Goal: Information Seeking & Learning: Learn about a topic

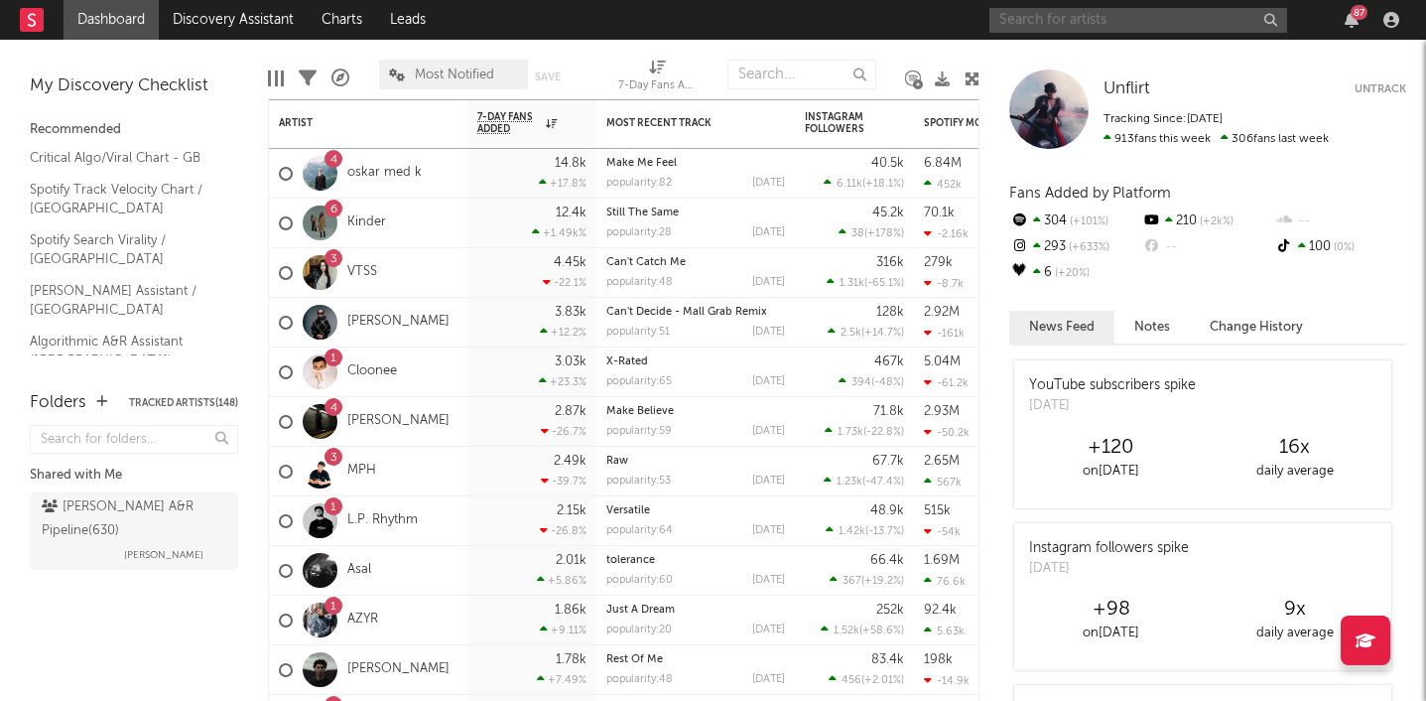
click at [1035, 23] on input "text" at bounding box center [1139, 20] width 298 height 25
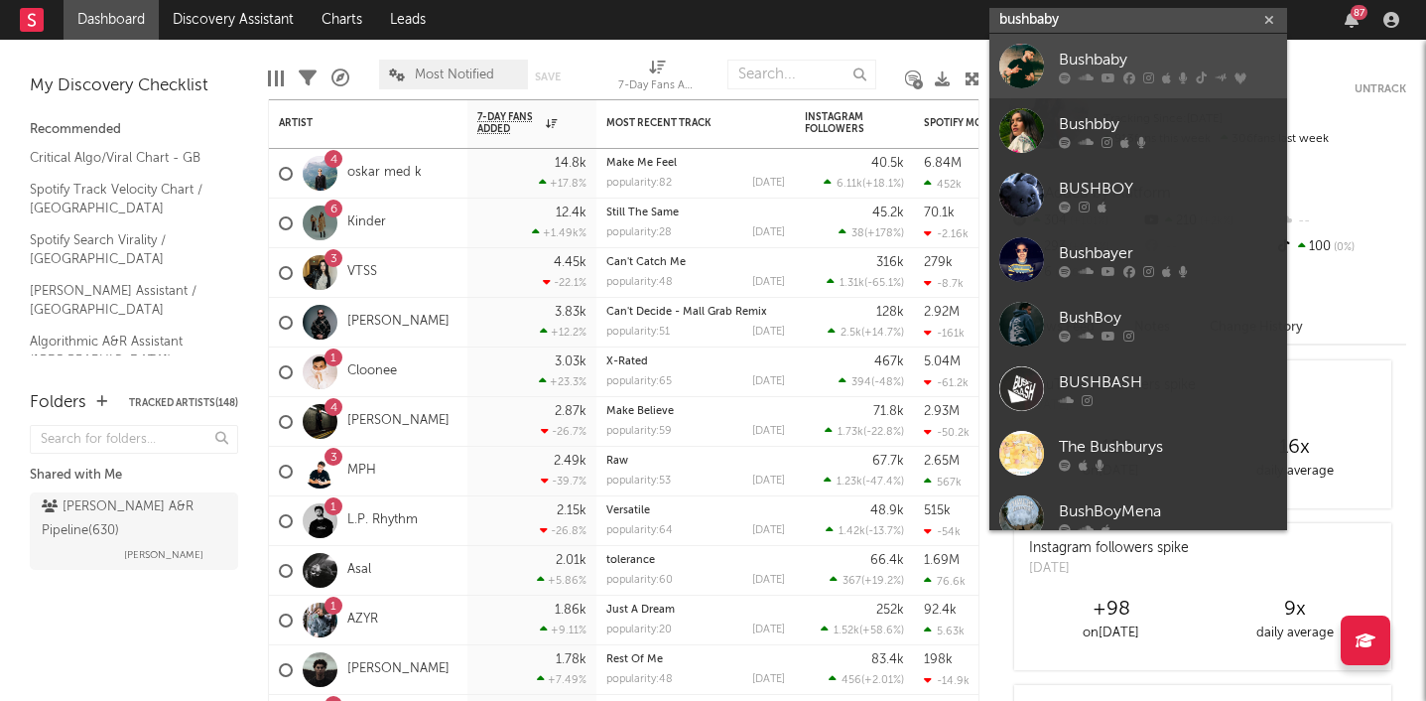
type input "bushbaby"
click at [1115, 66] on div "Bushbaby" at bounding box center [1168, 60] width 218 height 24
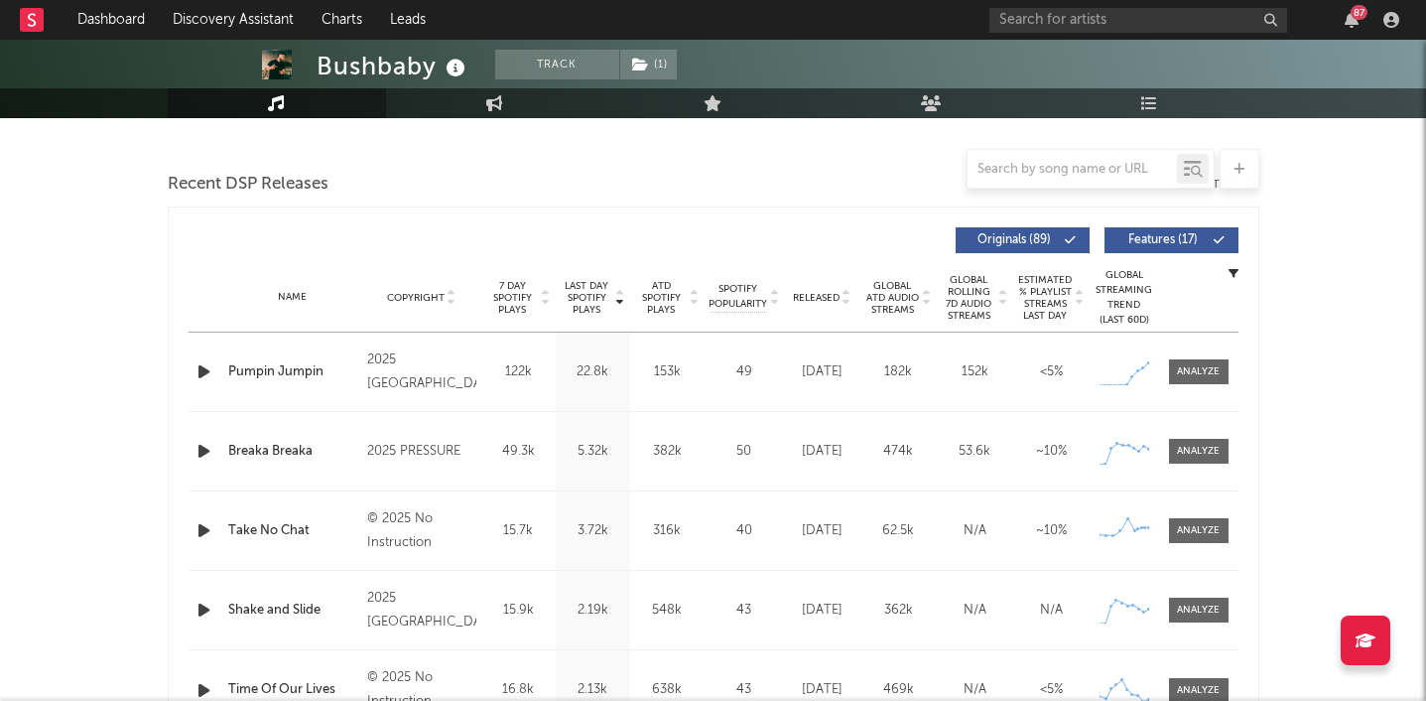
scroll to position [510, 0]
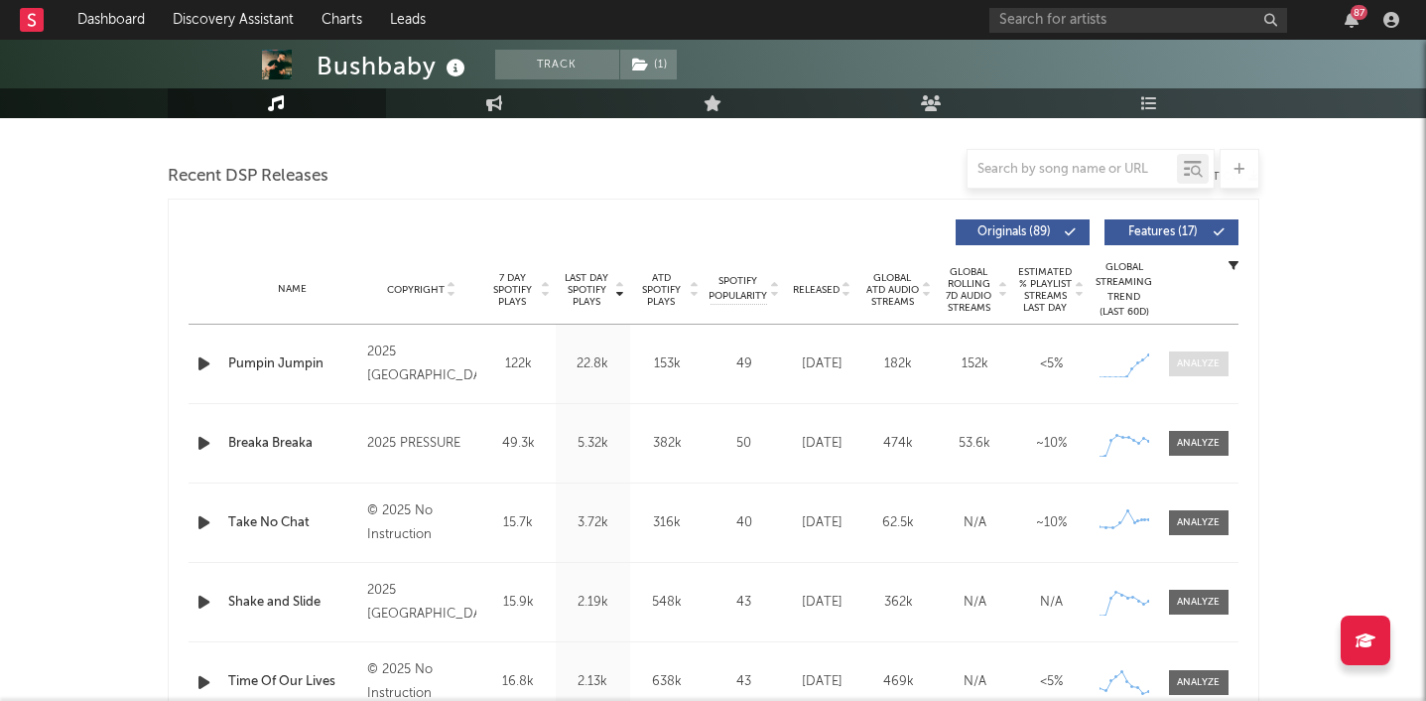
click at [1197, 362] on div at bounding box center [1198, 363] width 43 height 15
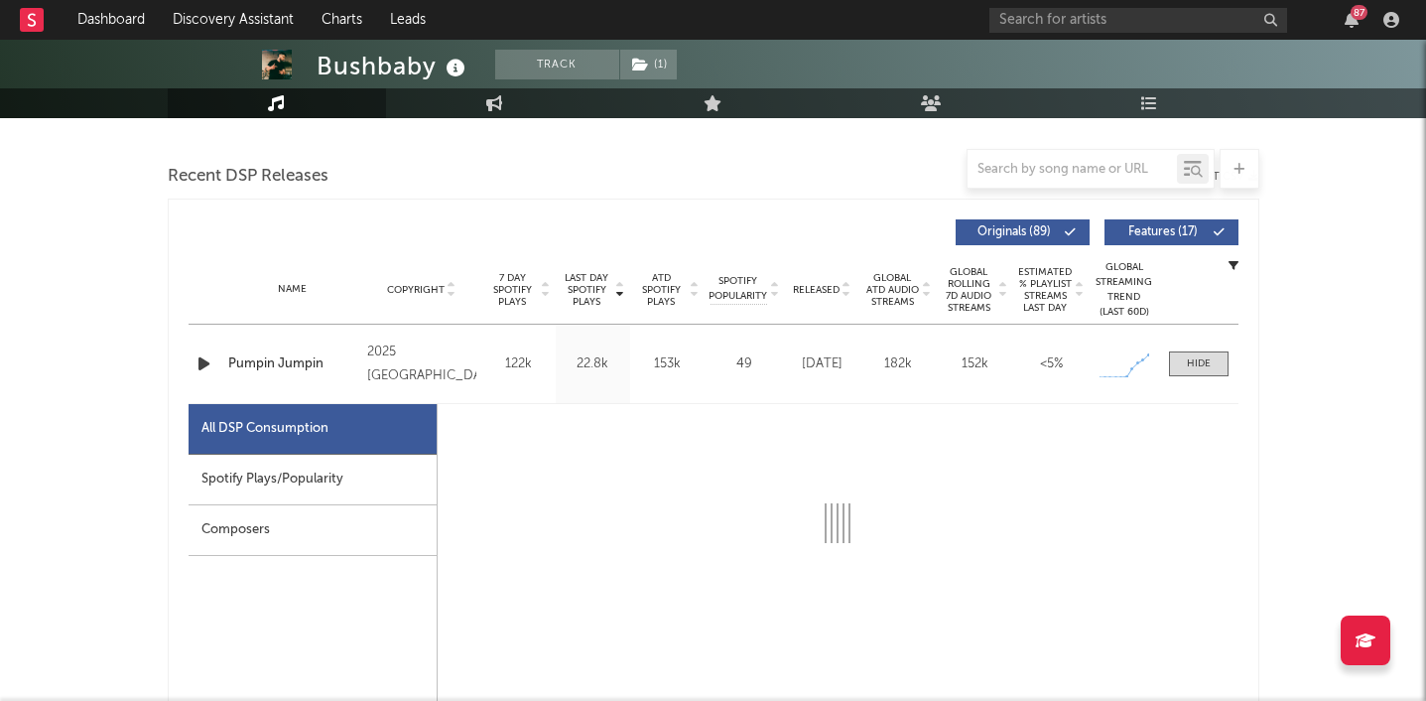
select select "6m"
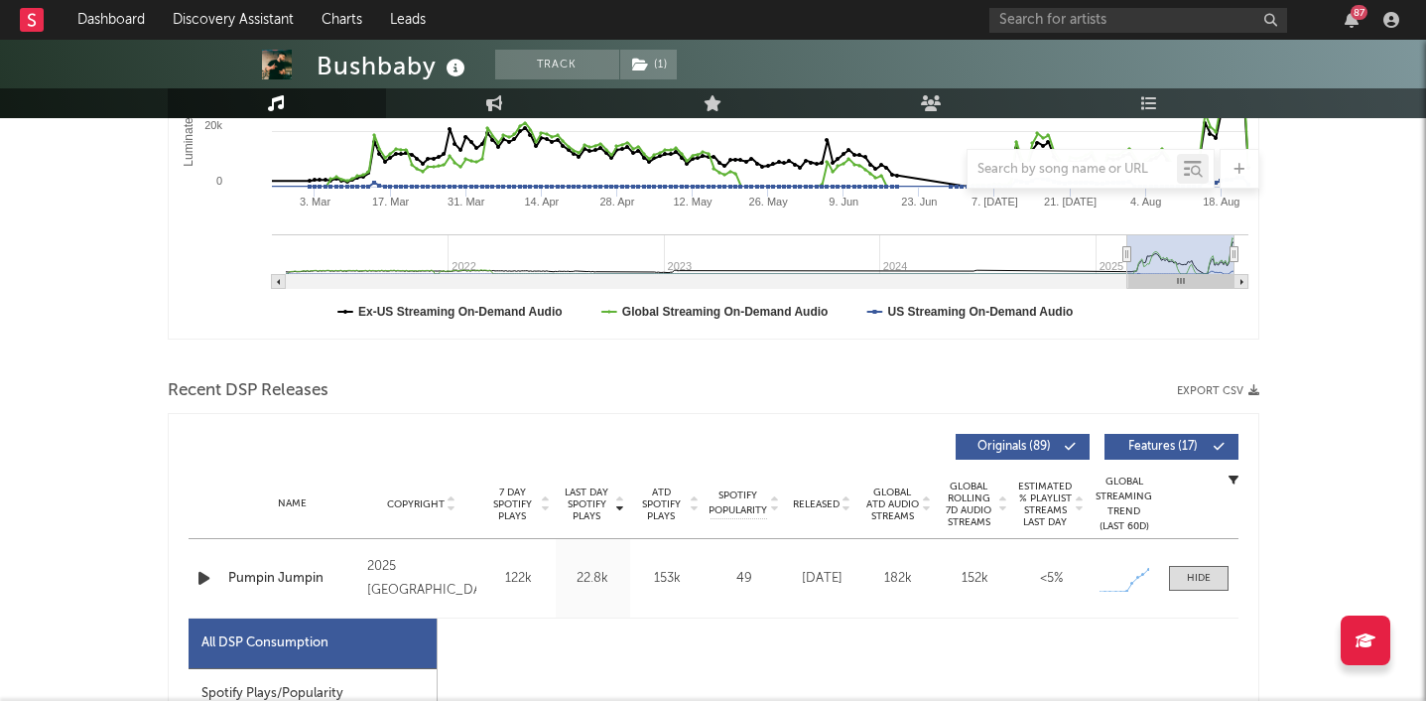
select select "1w"
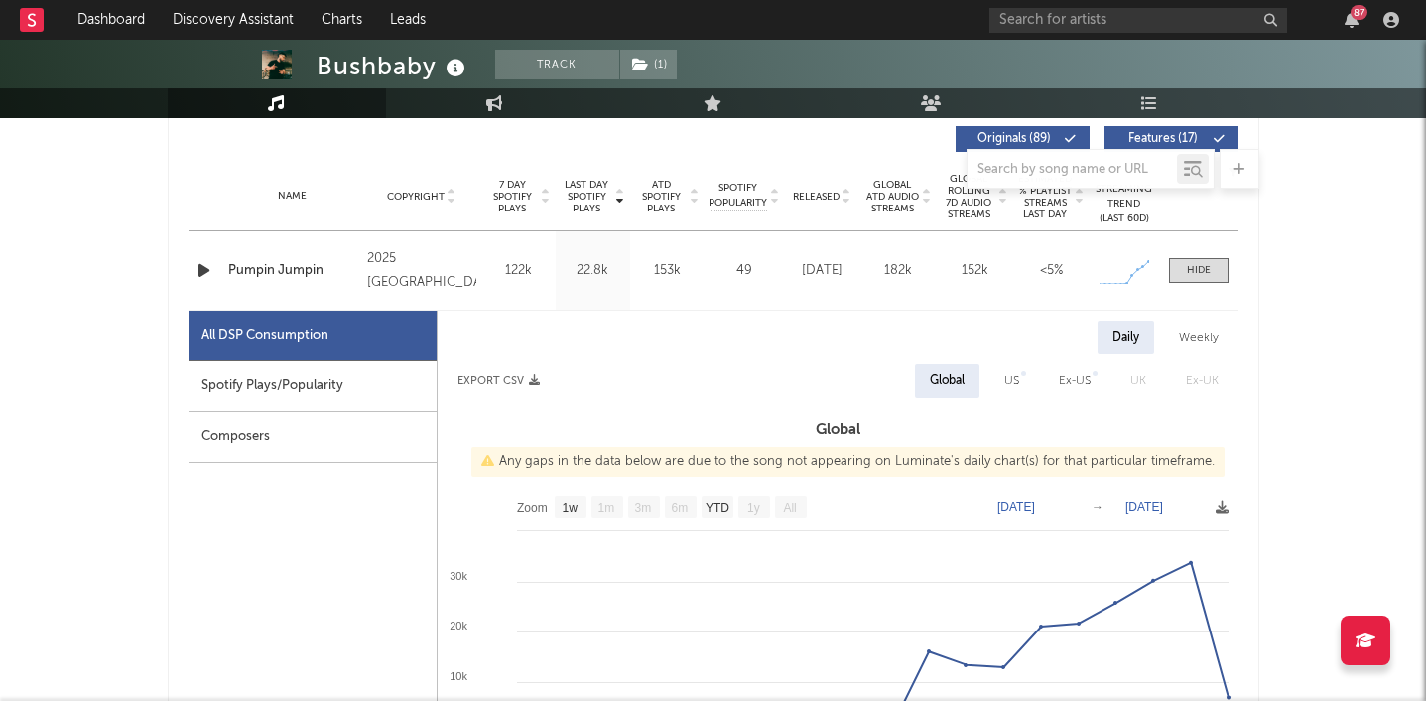
scroll to position [417, 0]
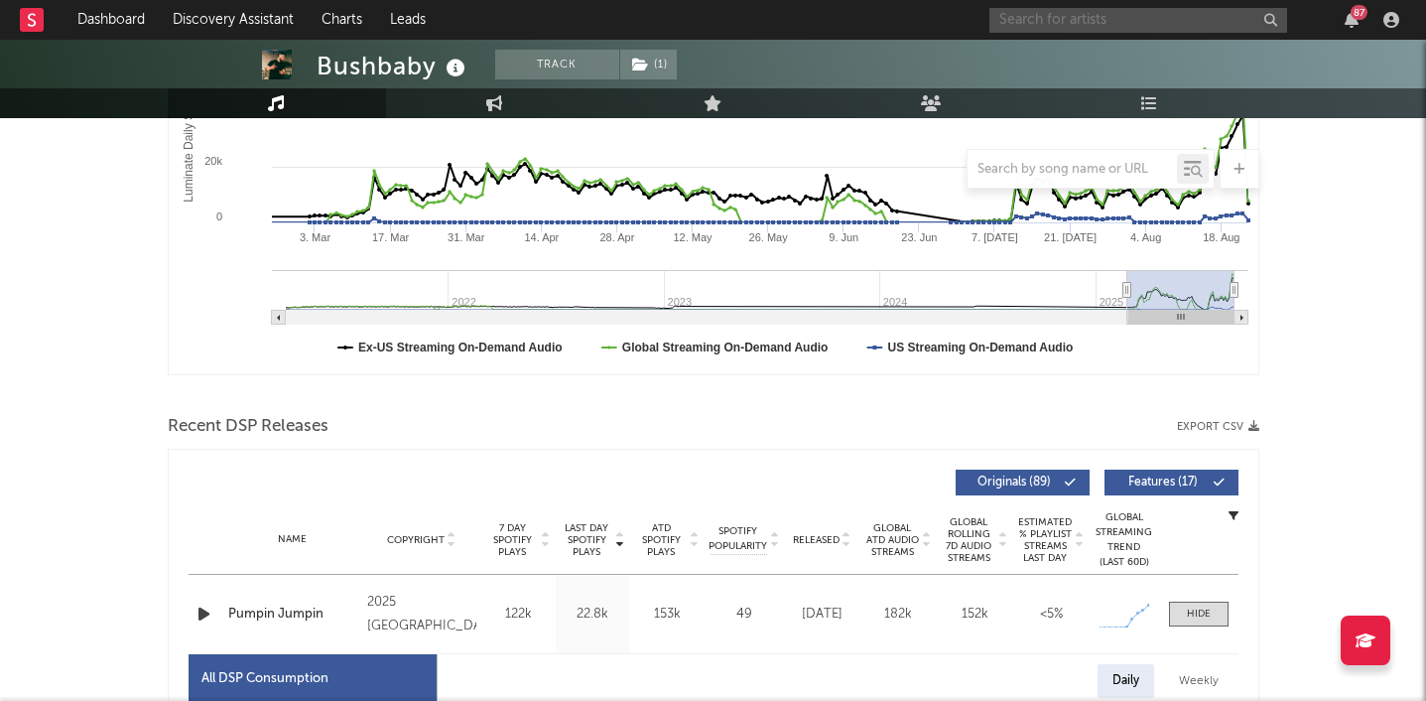
click at [1169, 20] on input "text" at bounding box center [1139, 20] width 298 height 25
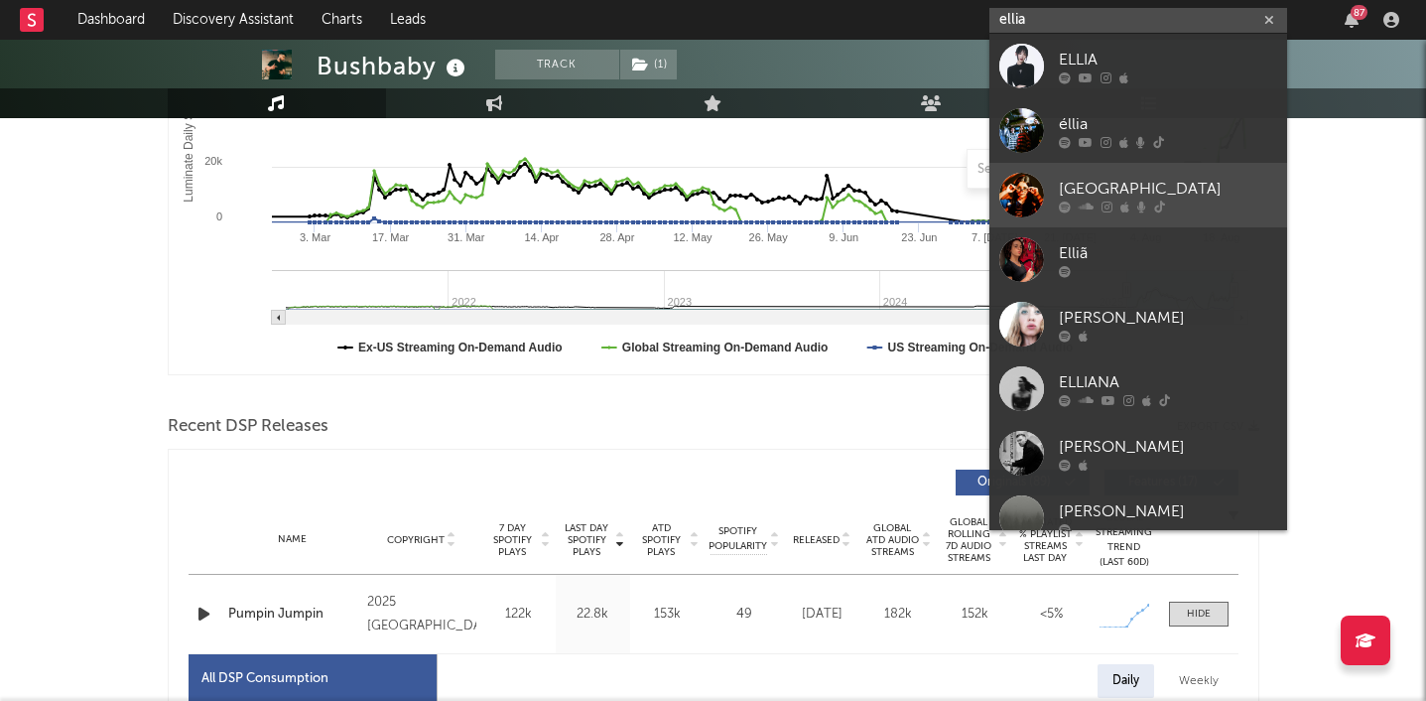
type input "ellia"
click at [1126, 192] on div "[GEOGRAPHIC_DATA]" at bounding box center [1168, 189] width 218 height 24
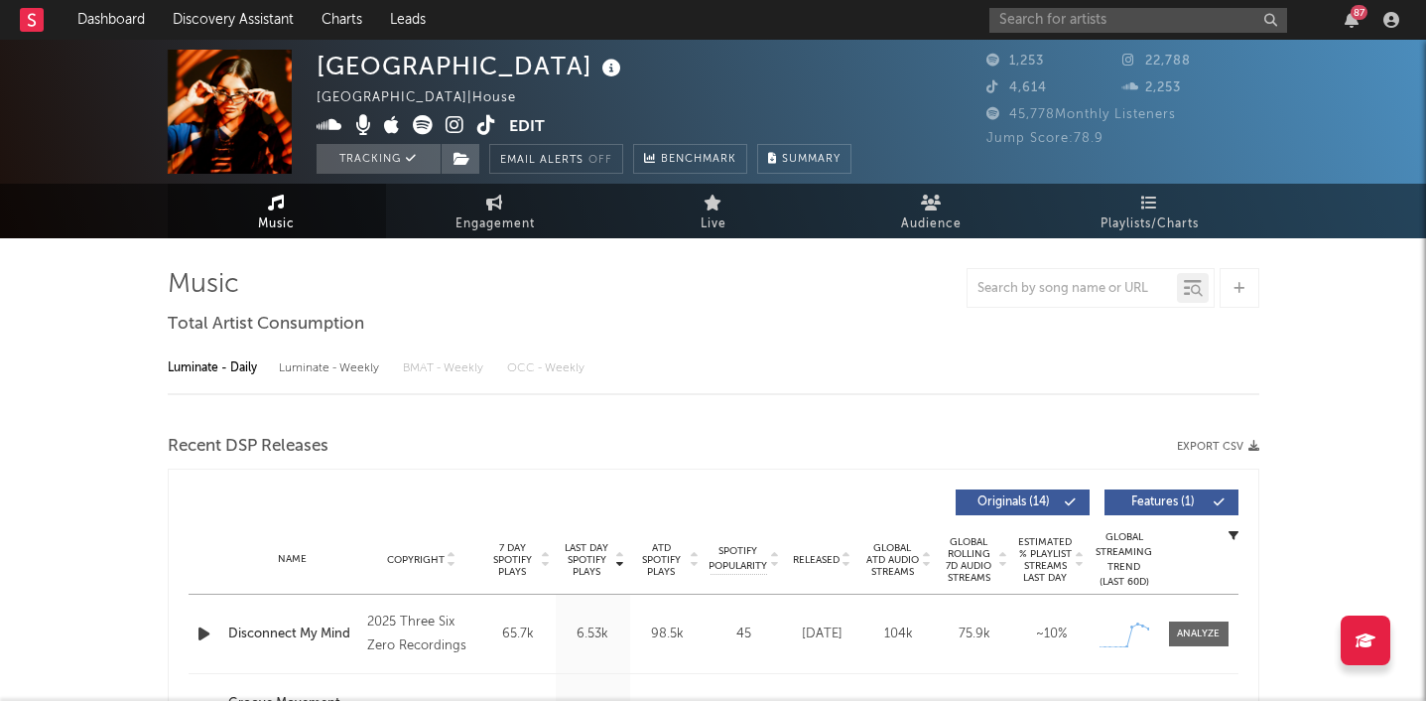
select select "1w"
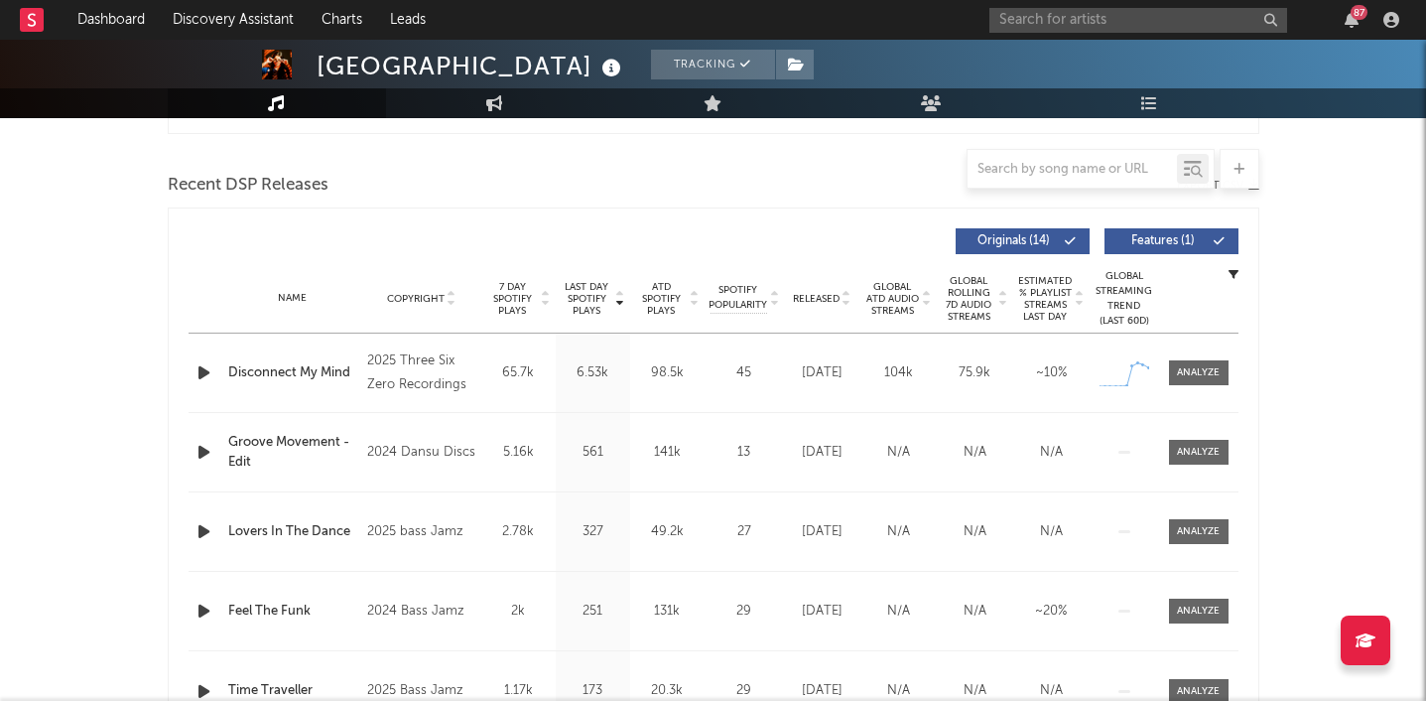
scroll to position [682, 0]
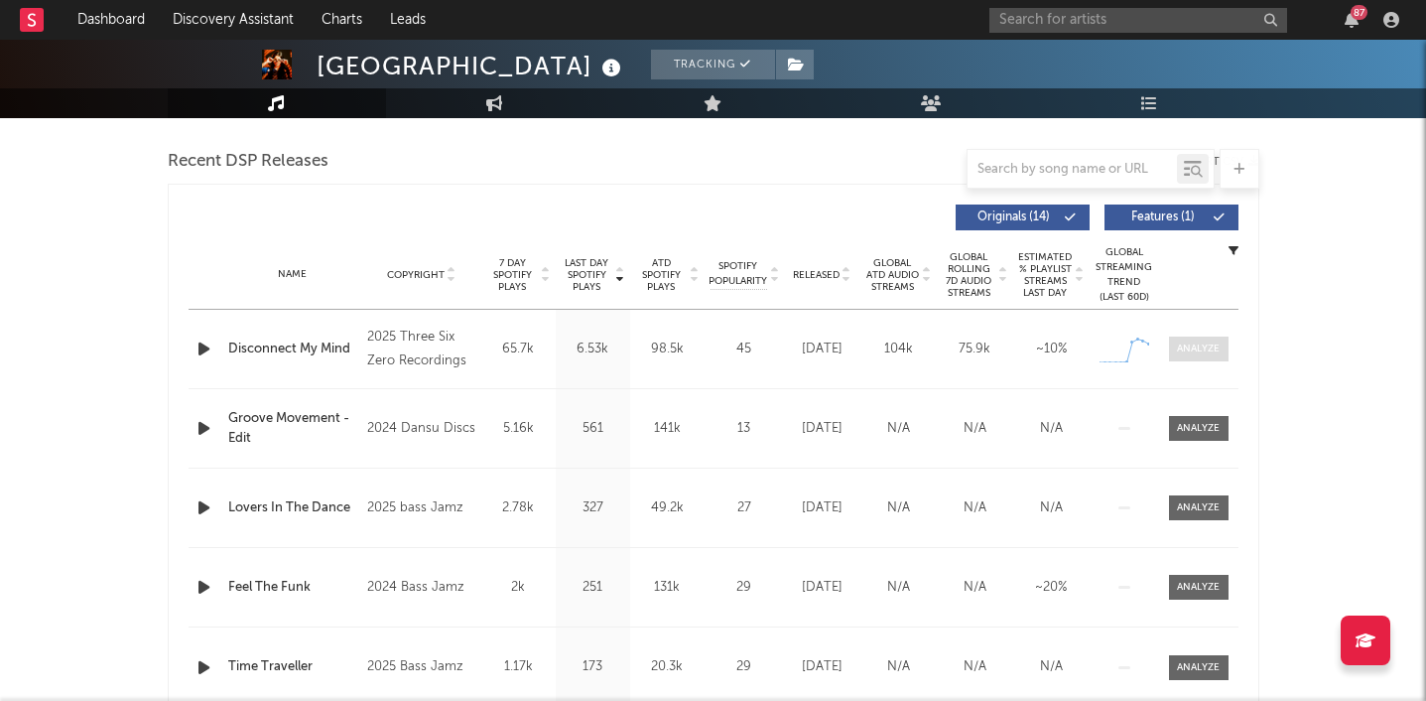
click at [1214, 341] on div at bounding box center [1198, 348] width 43 height 15
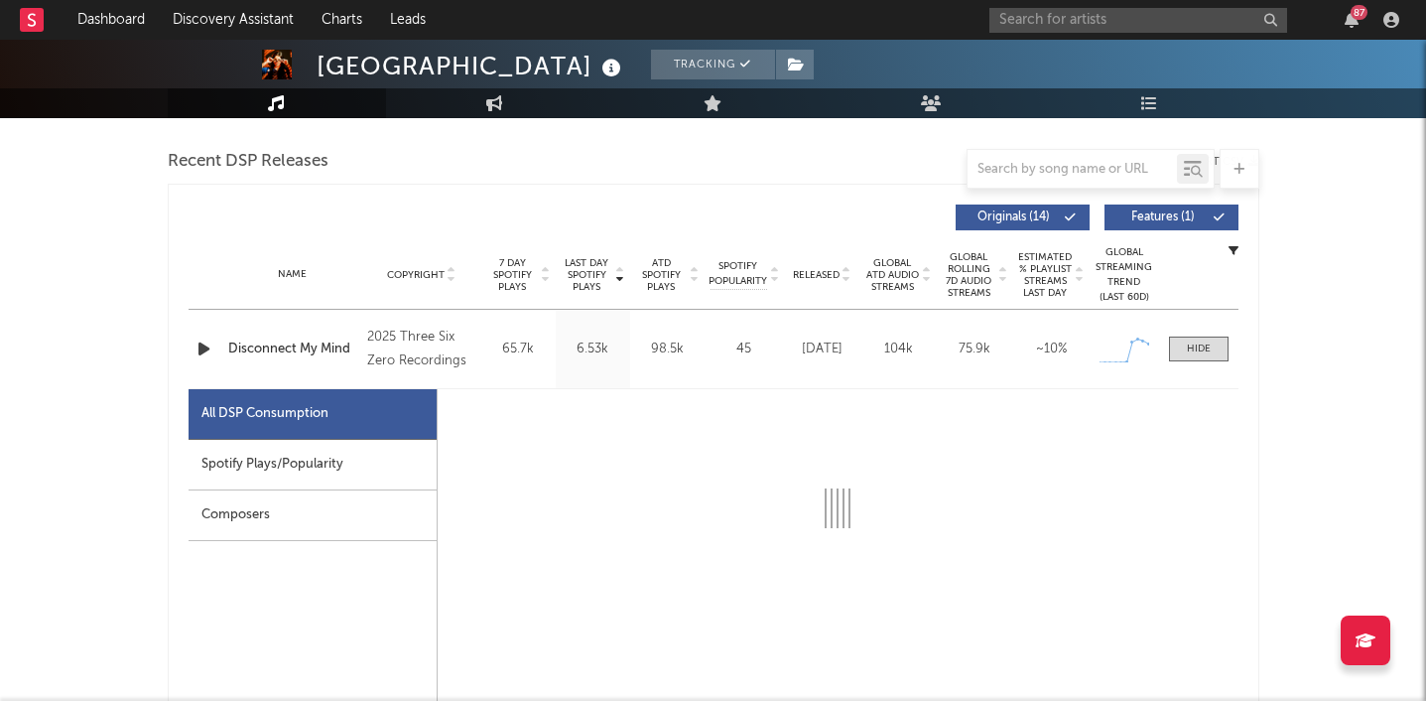
select select "1w"
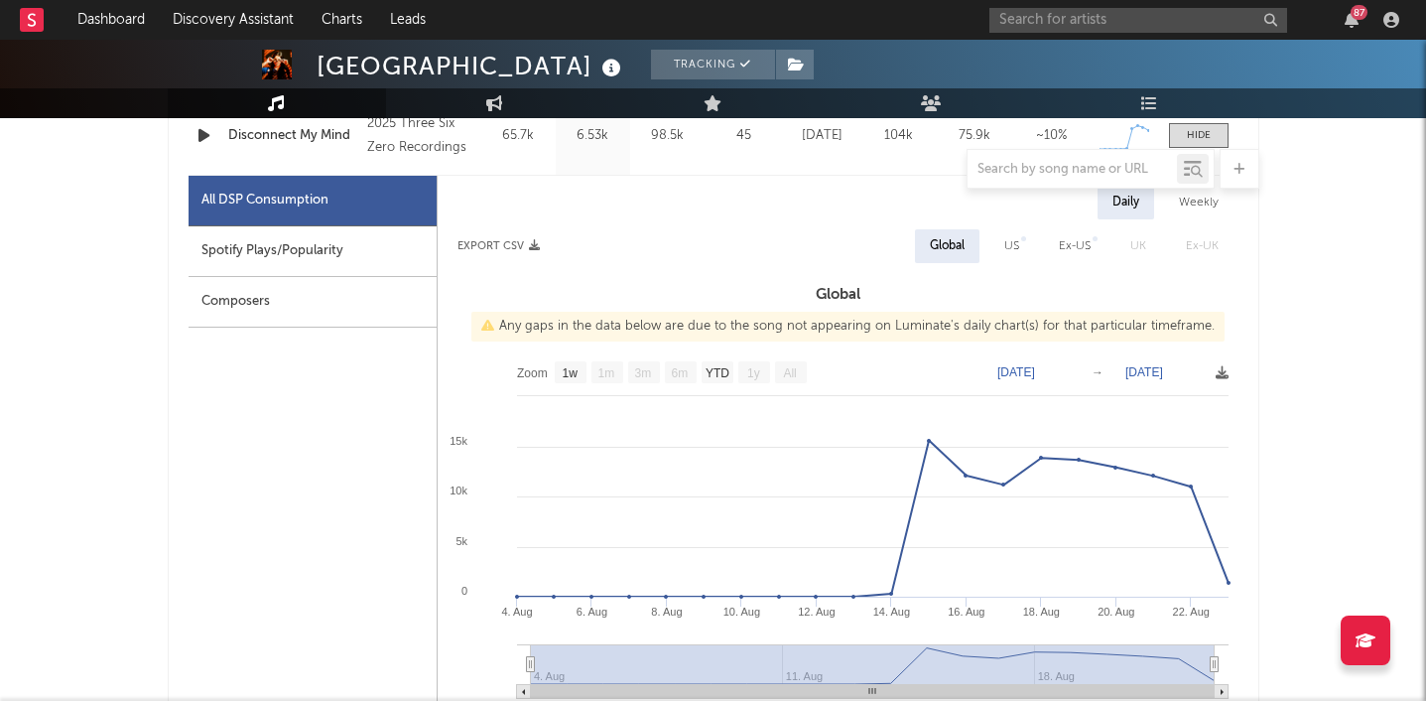
scroll to position [909, 0]
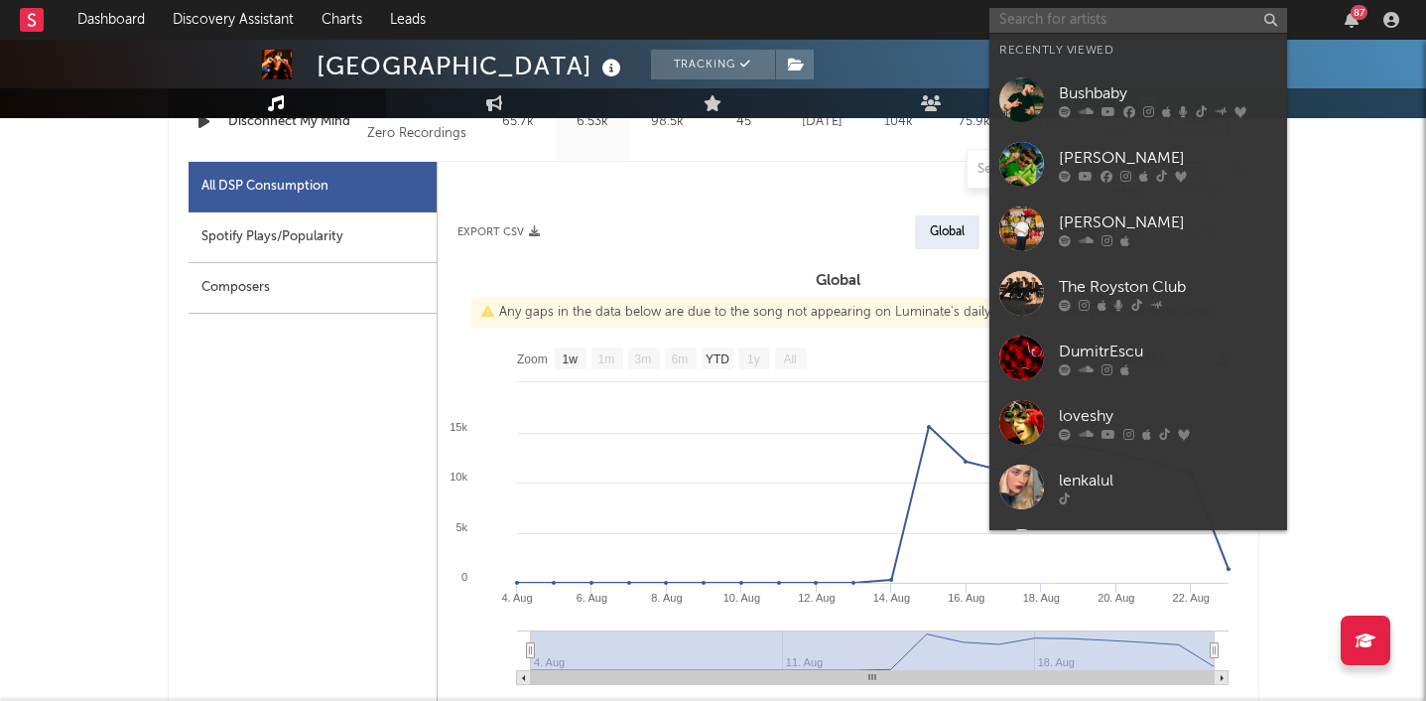
click at [1057, 17] on input "text" at bounding box center [1139, 20] width 298 height 25
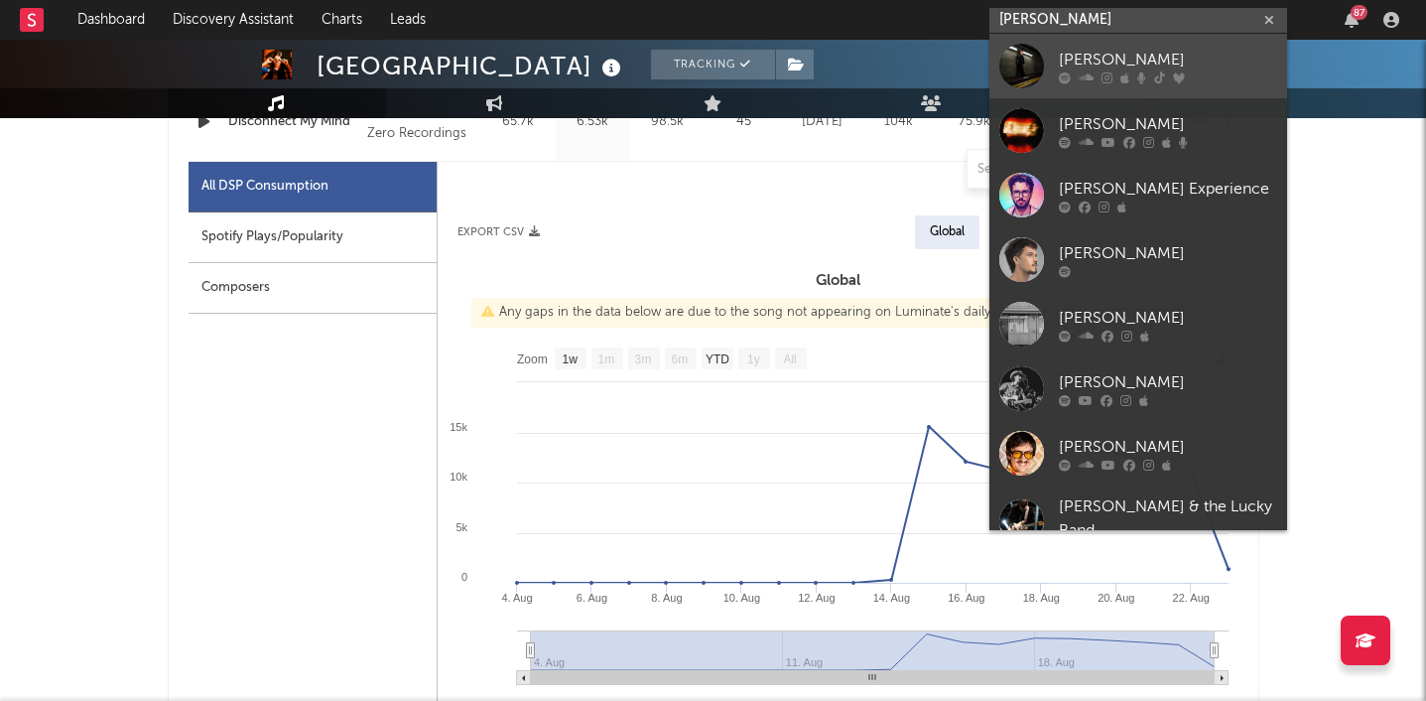
type input "[PERSON_NAME]"
click at [1097, 55] on div "[PERSON_NAME]" at bounding box center [1168, 60] width 218 height 24
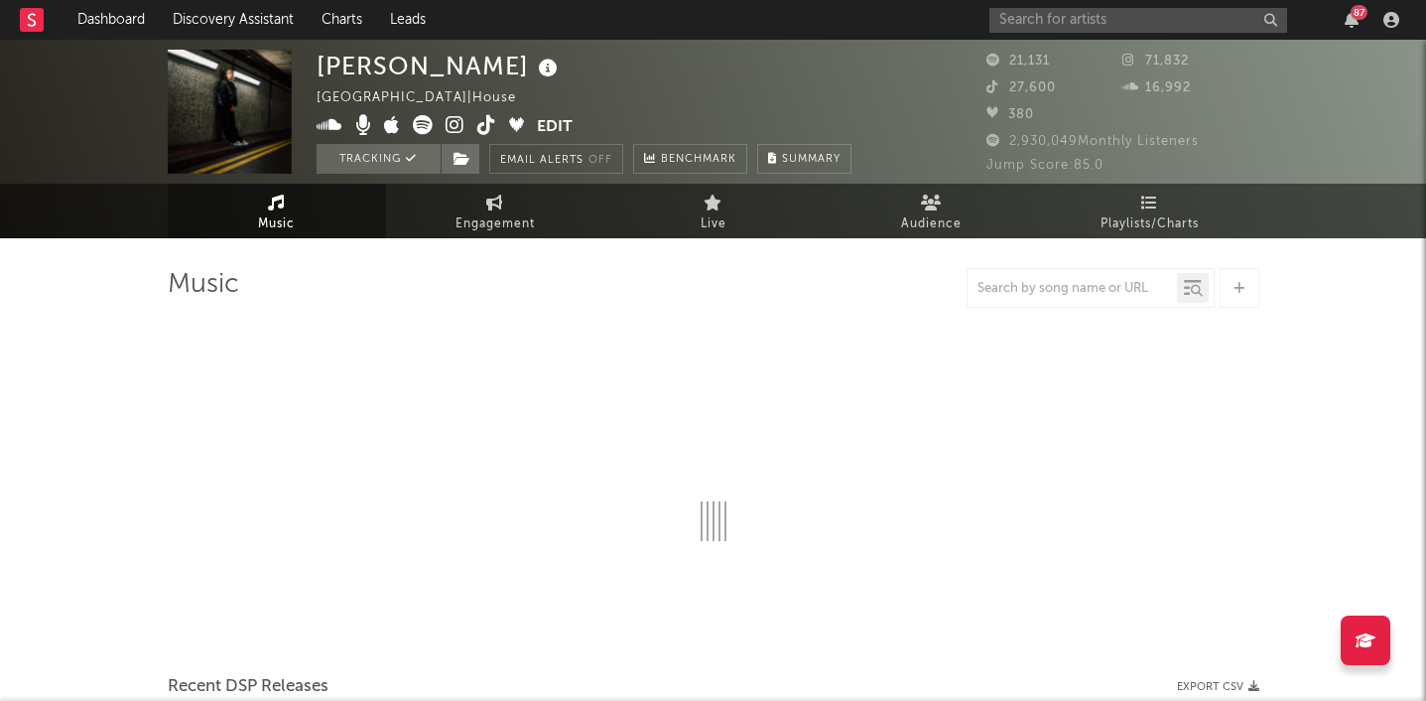
select select "6m"
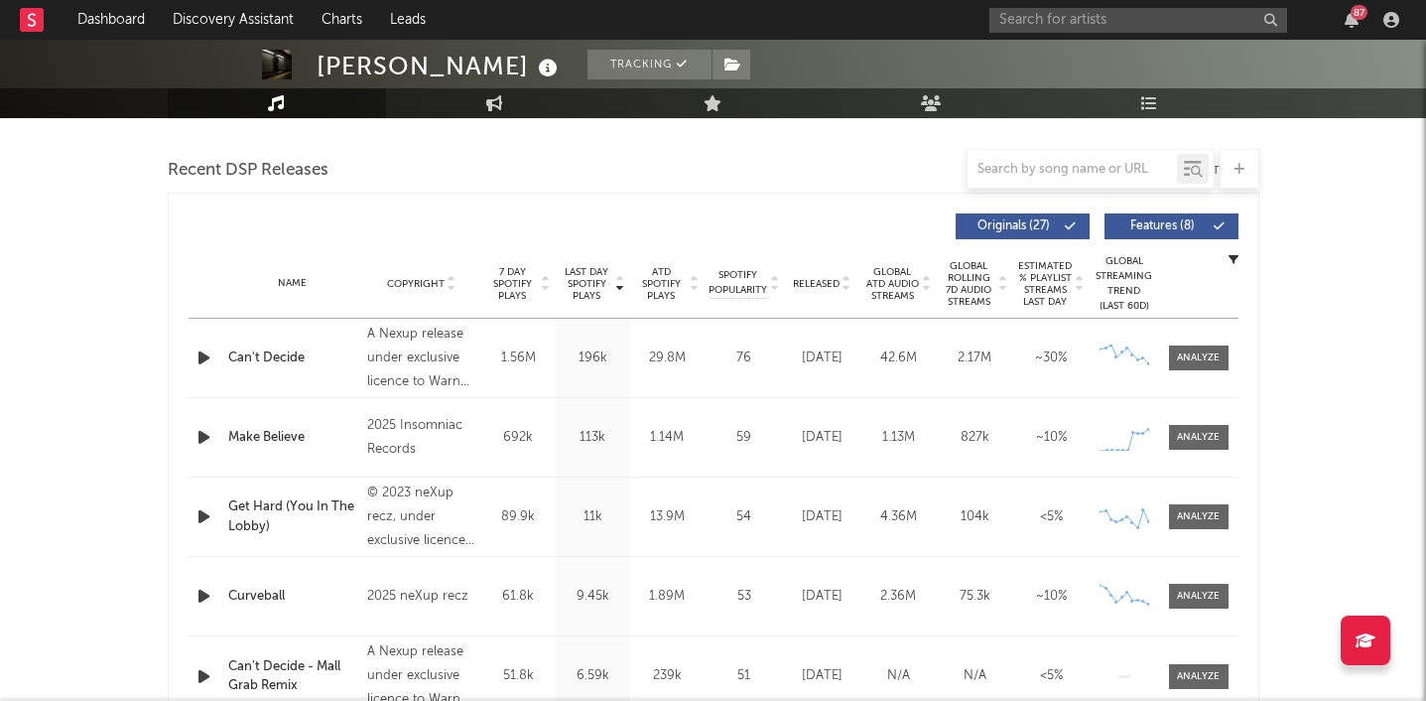
scroll to position [692, 0]
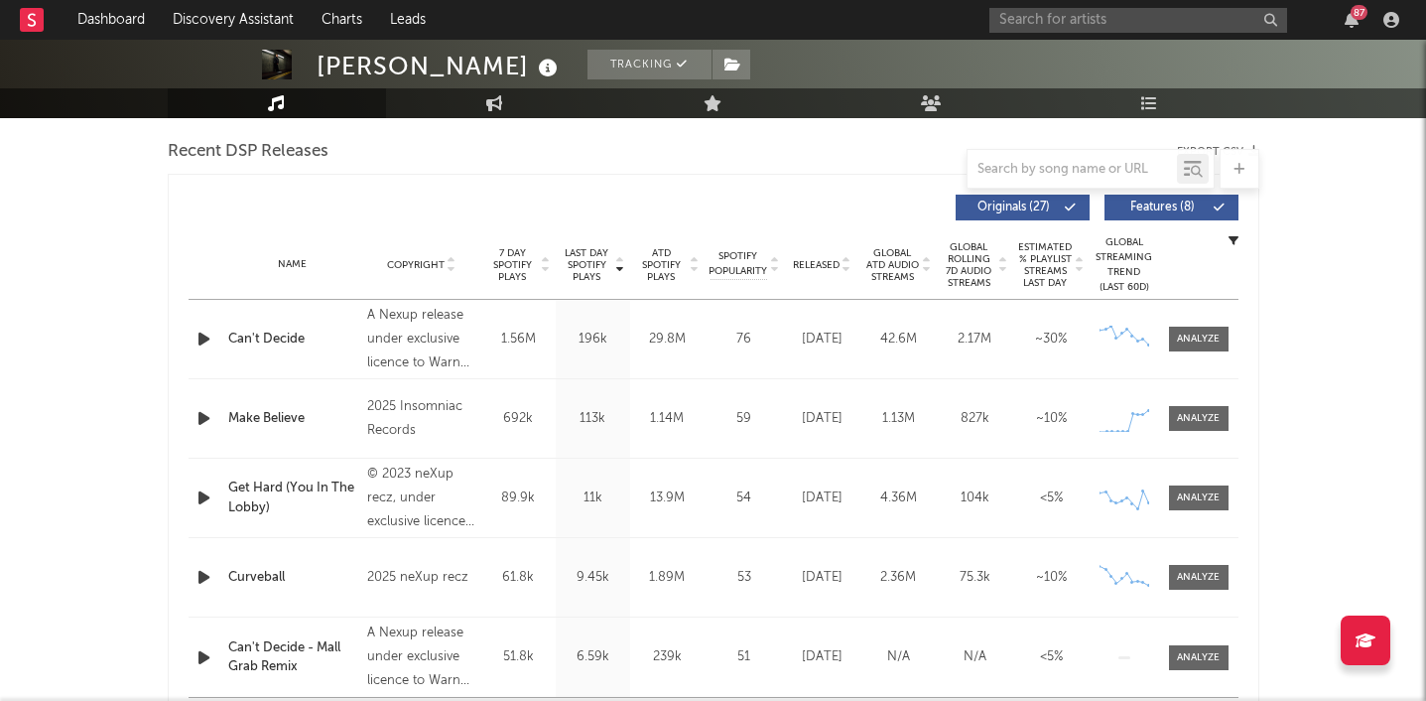
click at [1210, 357] on div "Name Can't Decide Copyright A Nexup release under exclusive licence to Warner M…" at bounding box center [714, 339] width 1050 height 78
click at [1196, 457] on div "Name Make Believe Copyright 2025 Insomniac Records Label Insomniac Records Albu…" at bounding box center [714, 418] width 1050 height 78
click at [1195, 420] on div at bounding box center [1198, 418] width 43 height 15
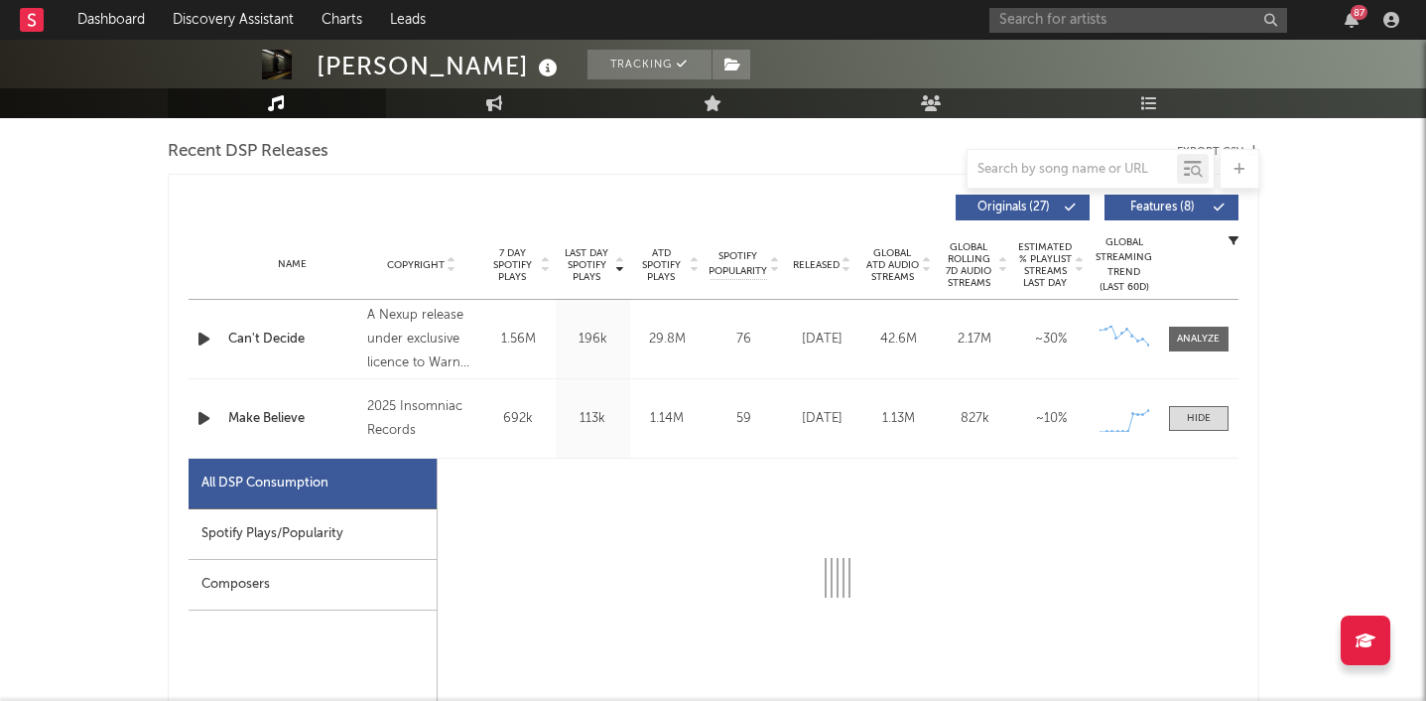
select select "1w"
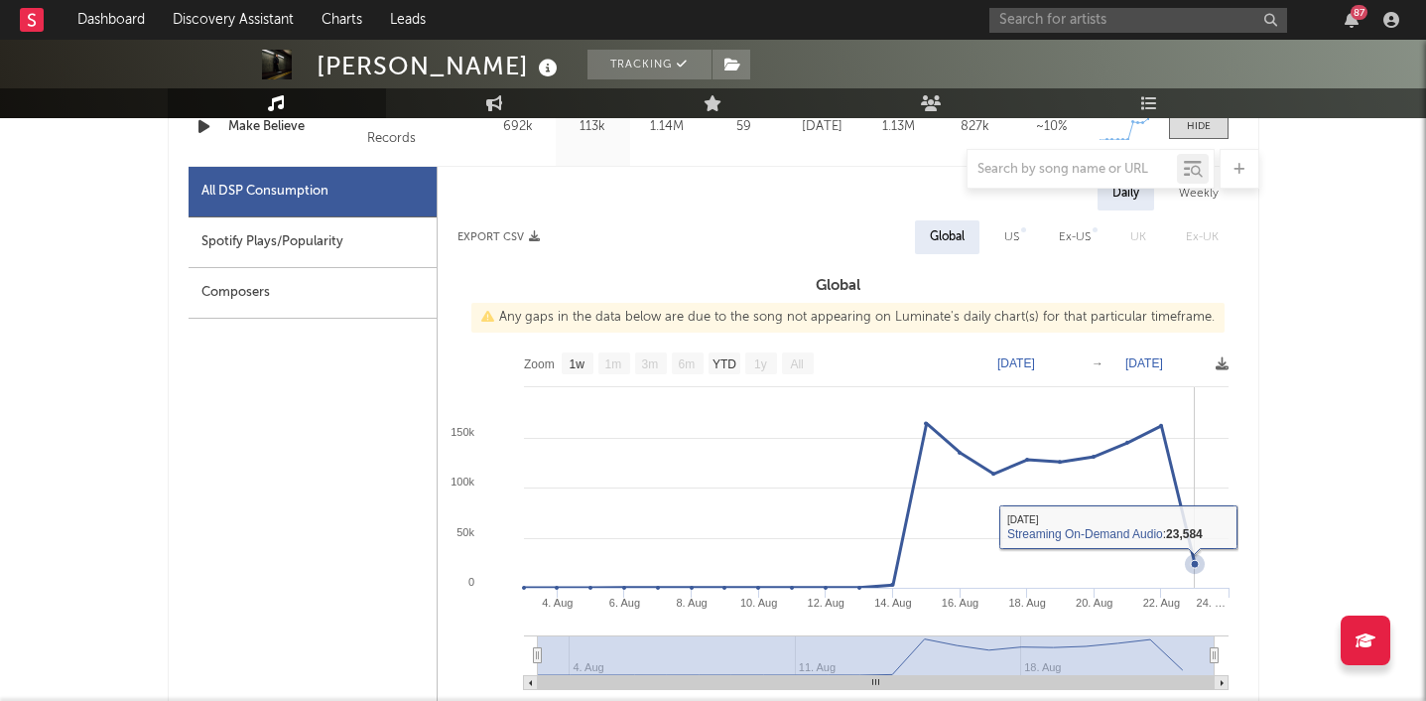
scroll to position [965, 0]
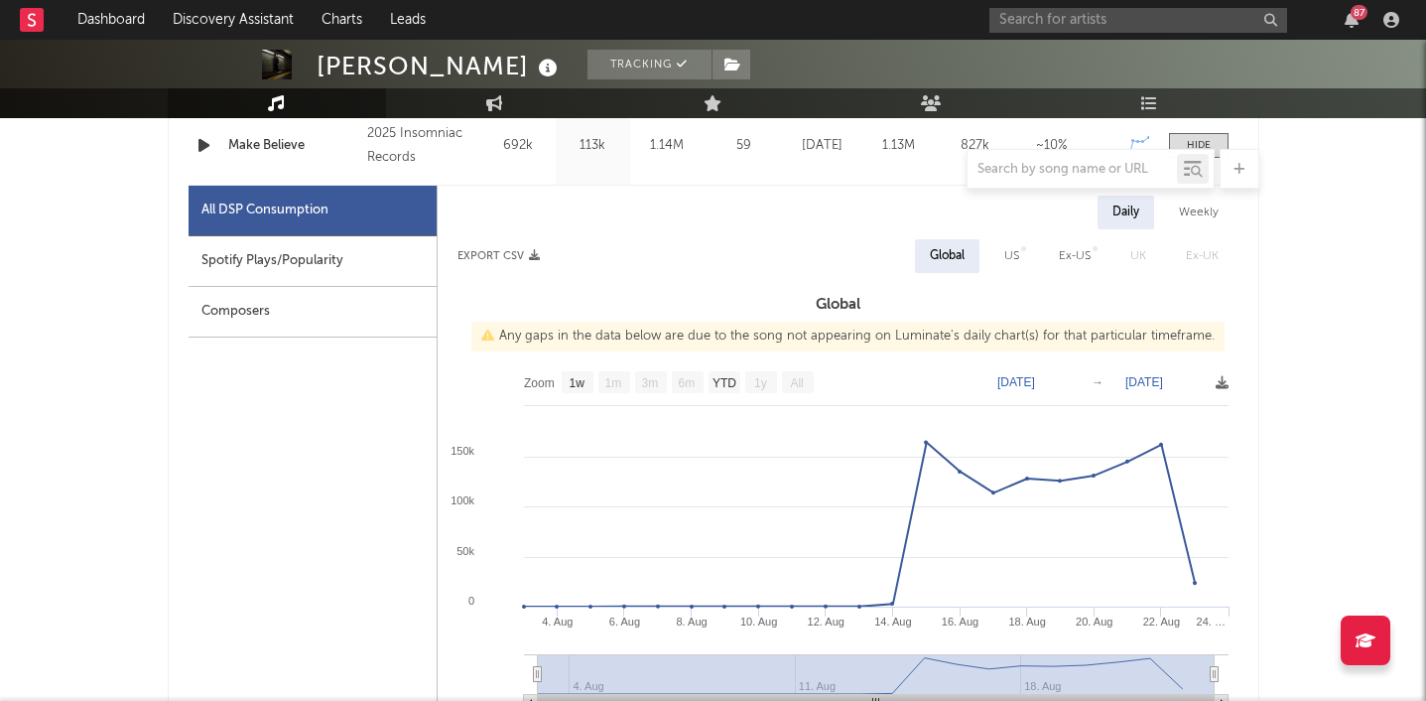
click at [324, 265] on div "Spotify Plays/Popularity" at bounding box center [313, 261] width 248 height 51
select select "1w"
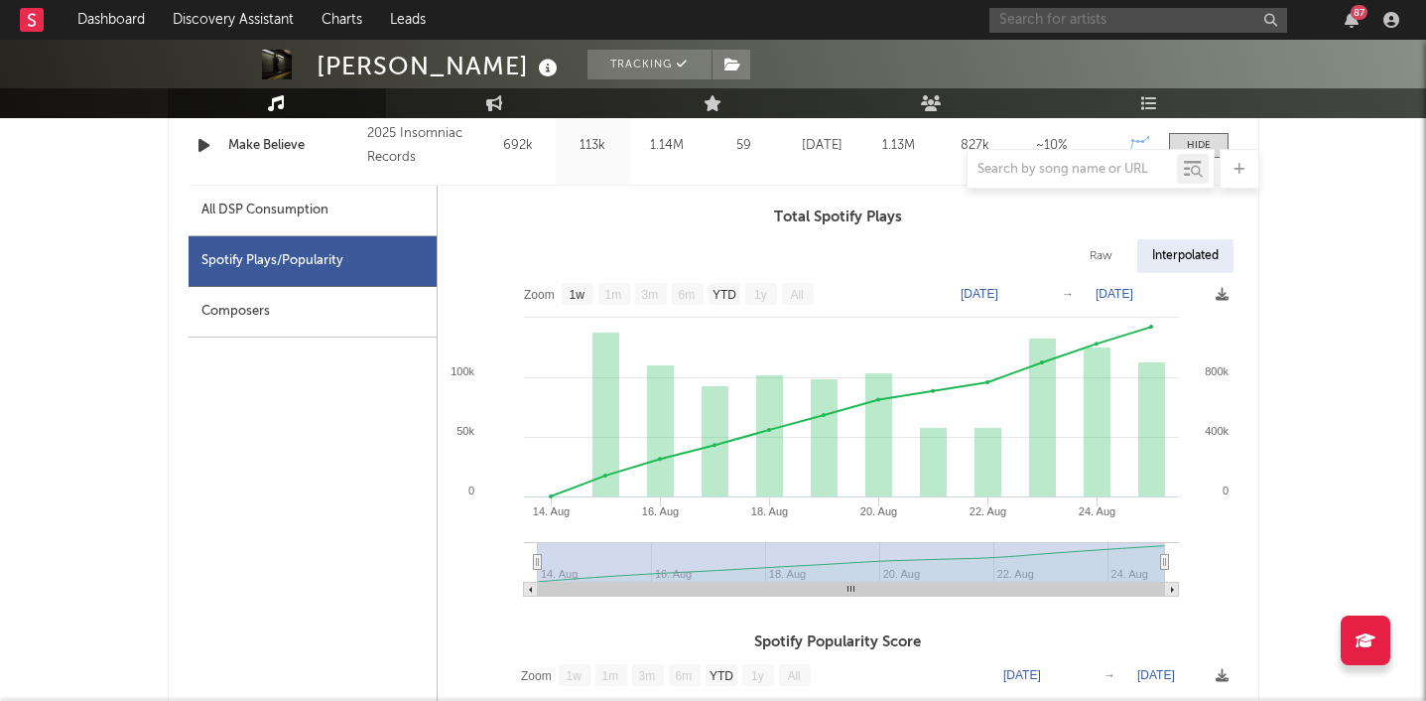
click at [1028, 22] on input "text" at bounding box center [1139, 20] width 298 height 25
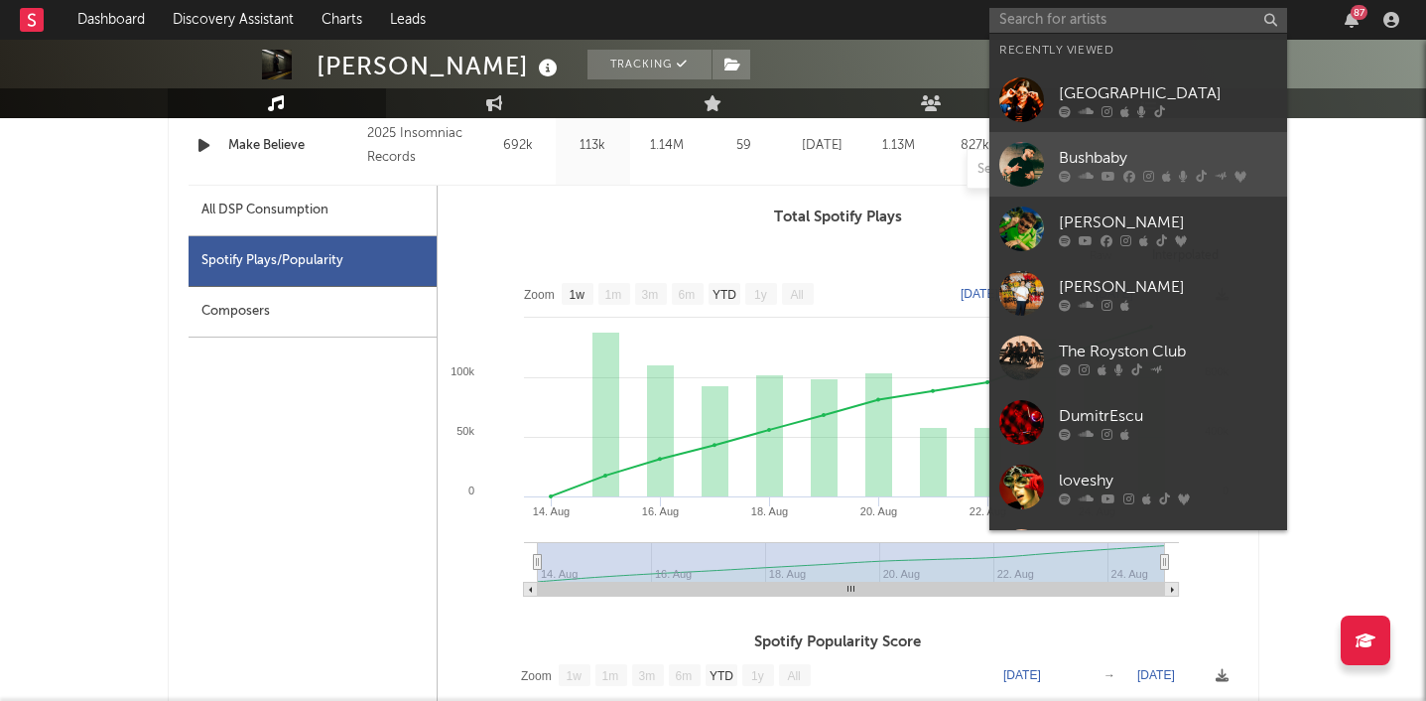
click at [1028, 163] on div at bounding box center [1021, 164] width 45 height 45
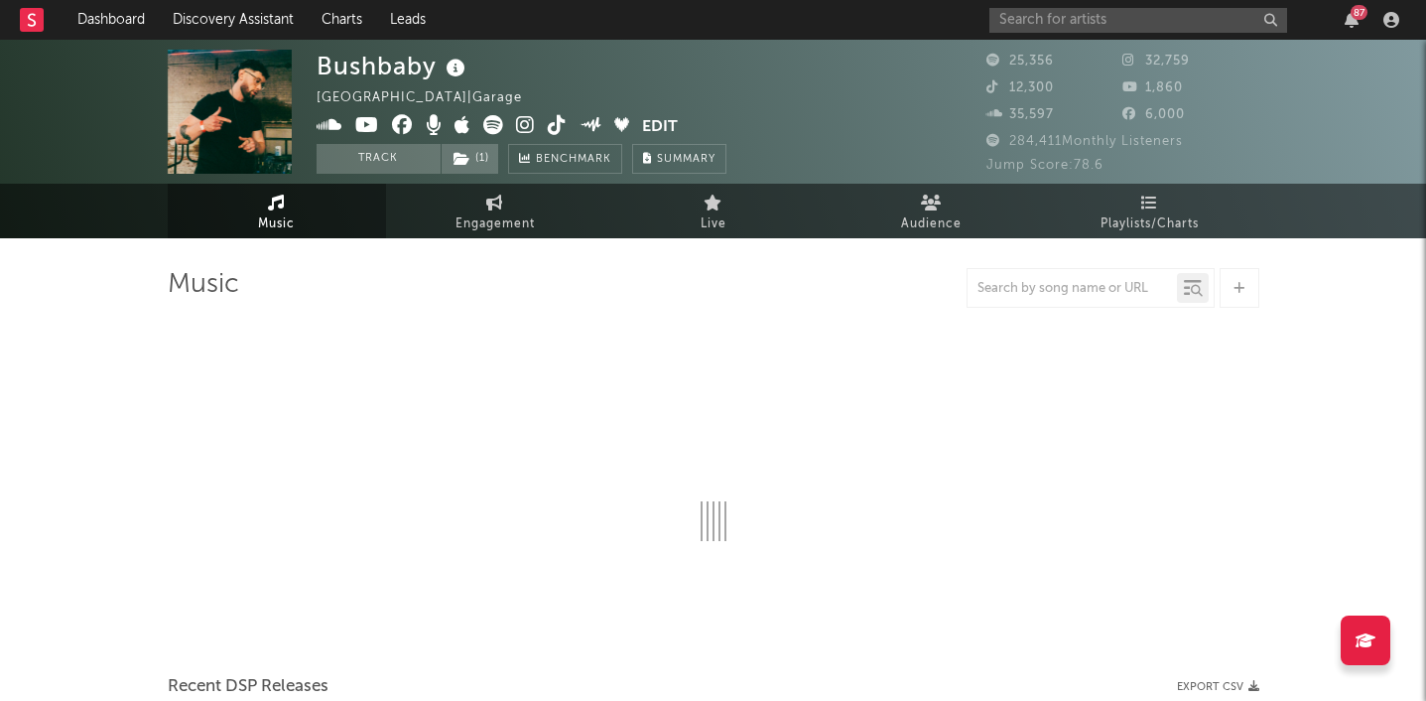
select select "6m"
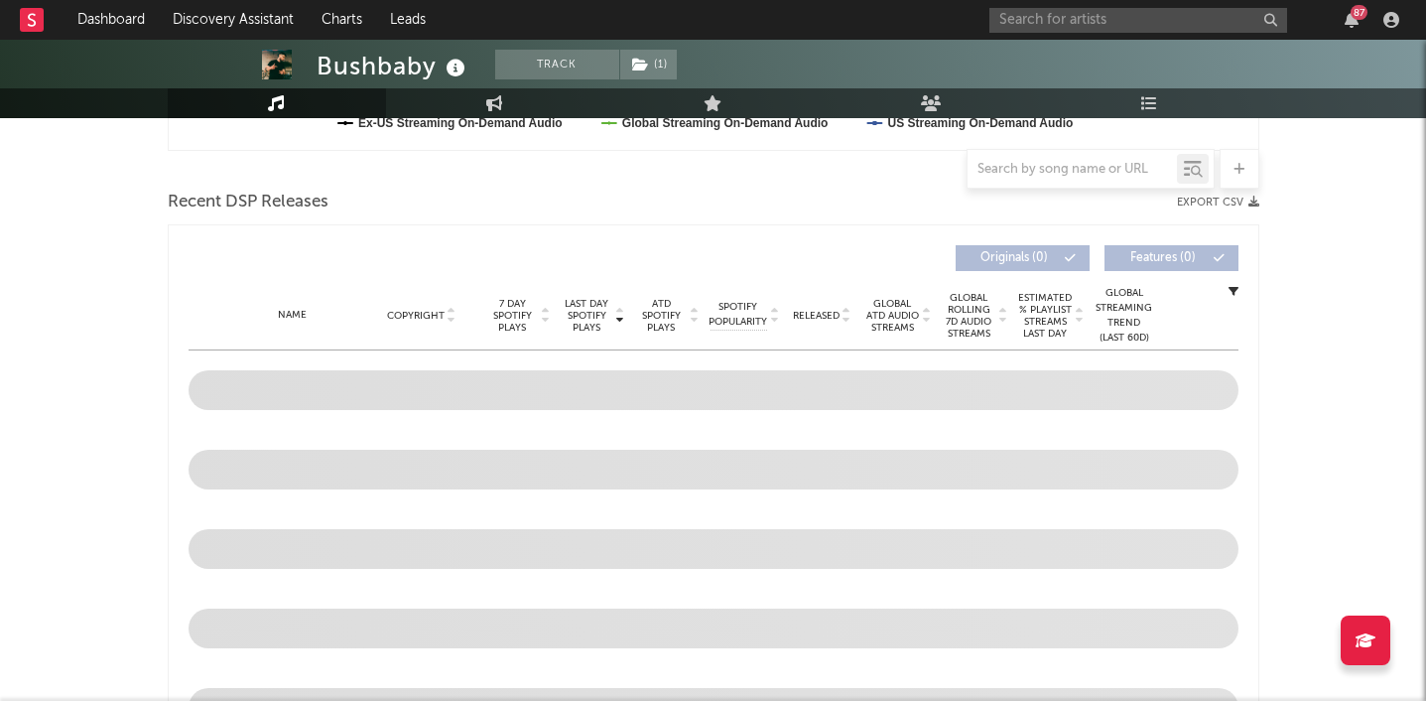
scroll to position [640, 0]
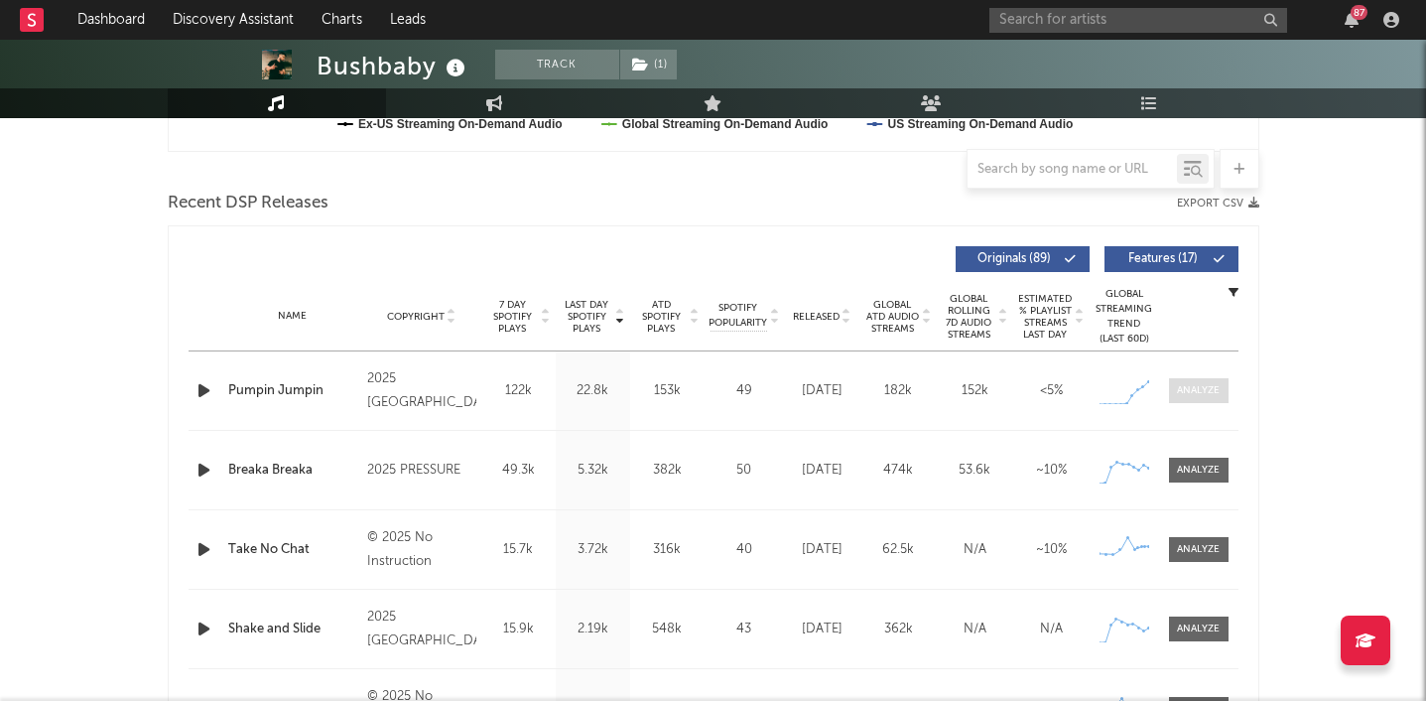
click at [1189, 398] on span at bounding box center [1199, 390] width 60 height 25
select select "1w"
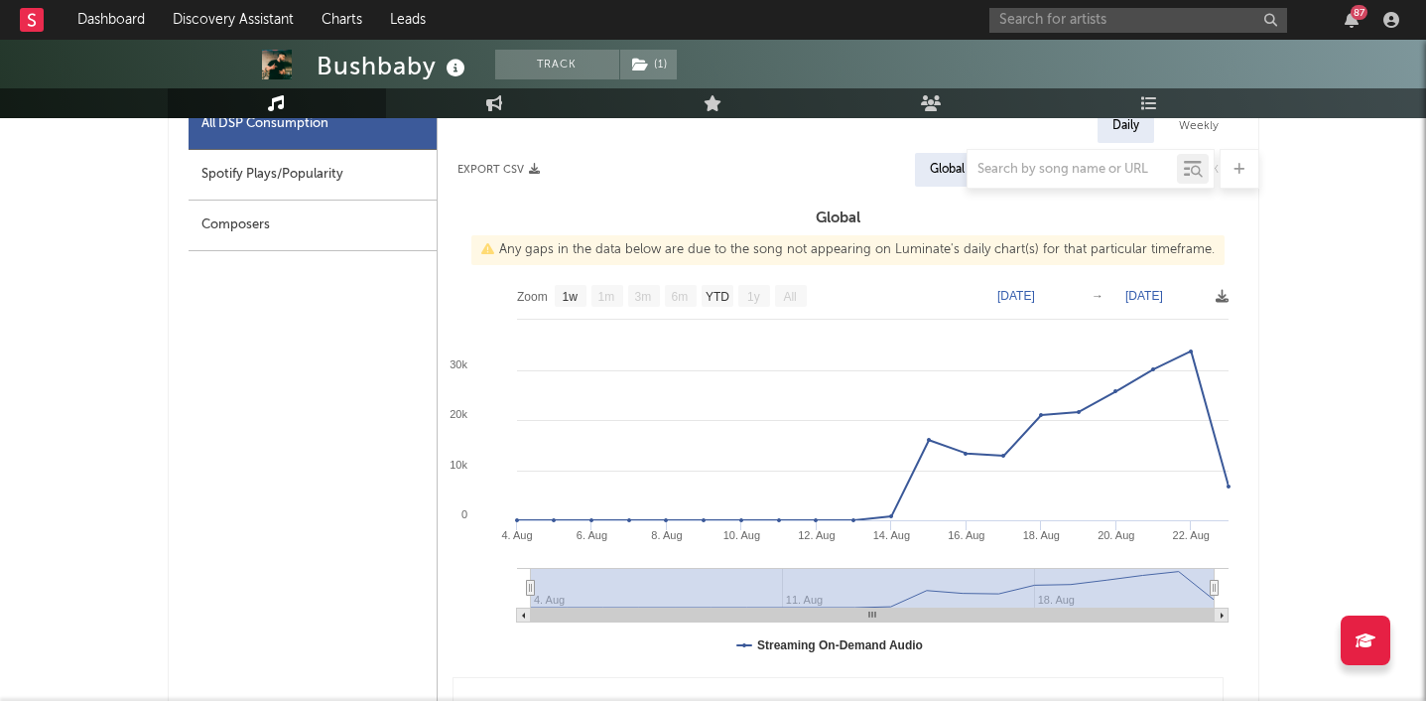
scroll to position [970, 0]
click at [263, 190] on div "Spotify Plays/Popularity" at bounding box center [313, 177] width 248 height 51
select select "1w"
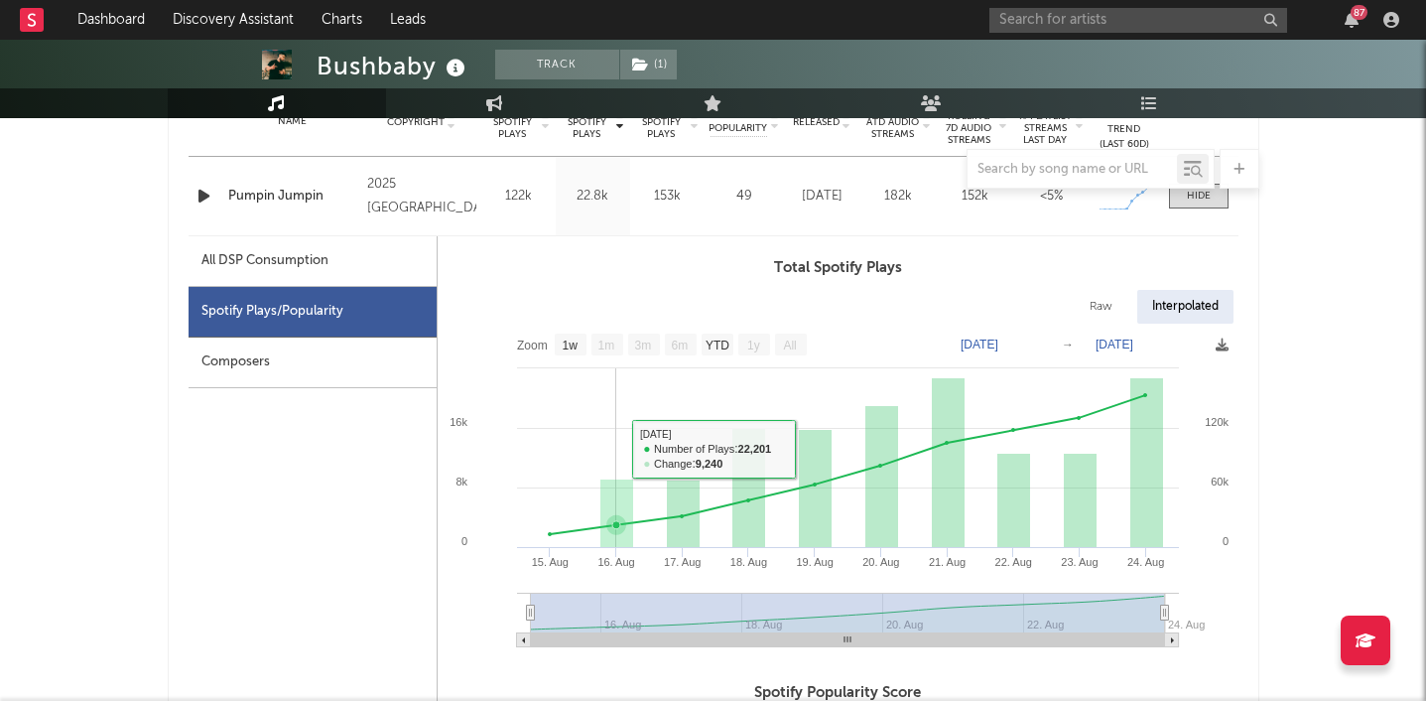
scroll to position [821, 0]
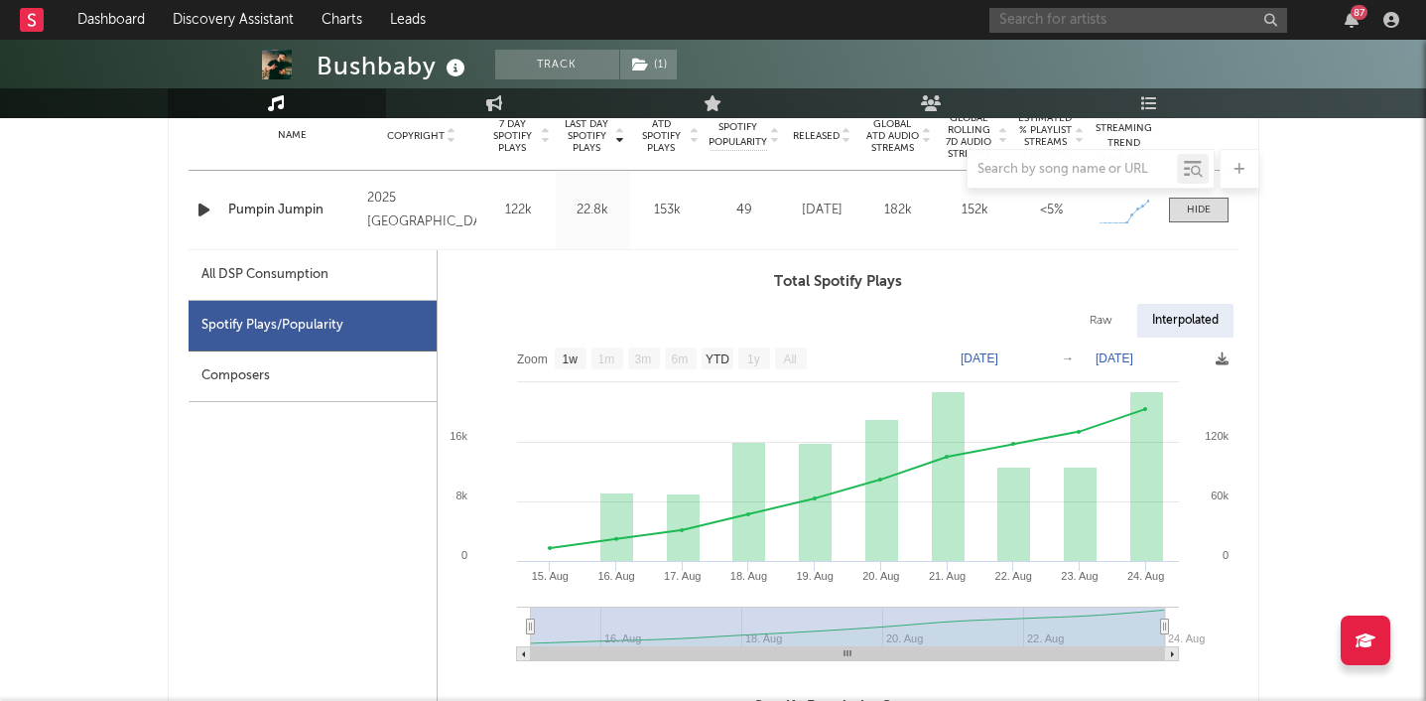
click at [1040, 12] on input "text" at bounding box center [1139, 20] width 298 height 25
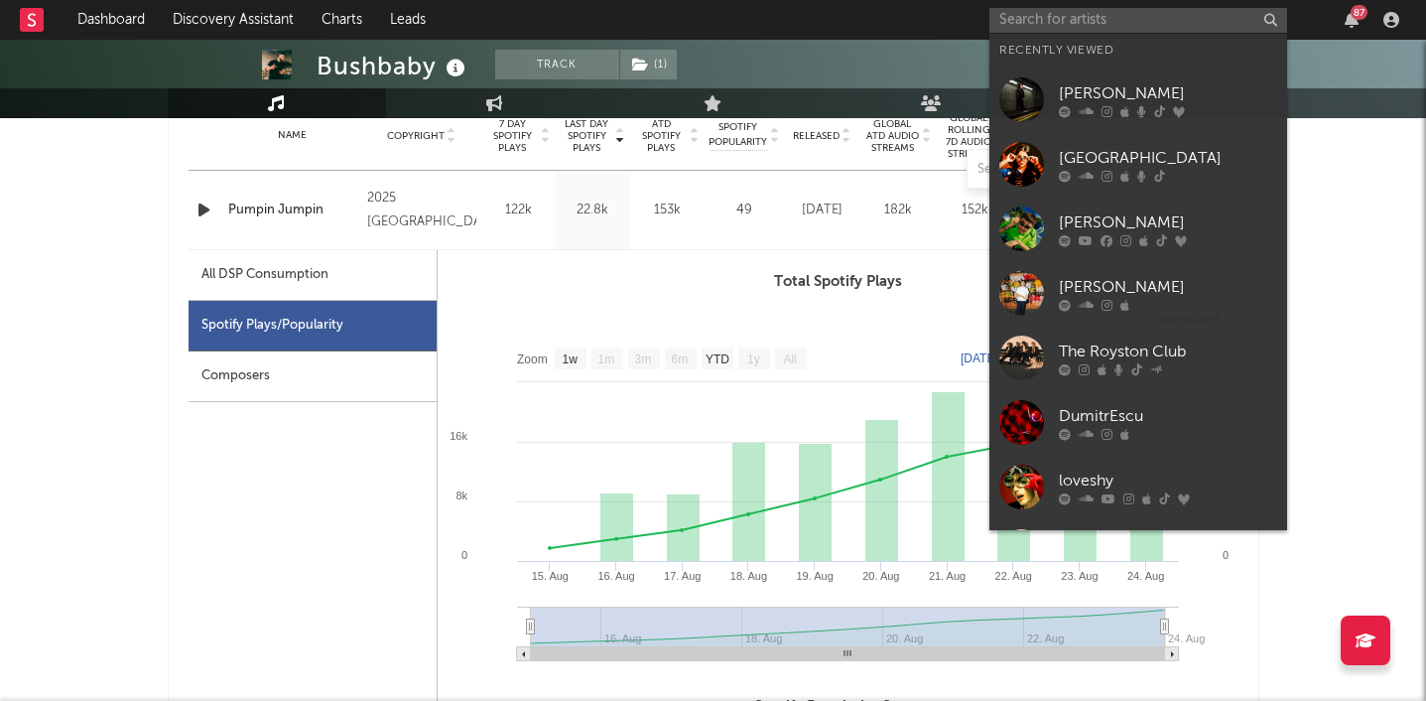
click at [1161, 301] on div at bounding box center [1168, 305] width 218 height 12
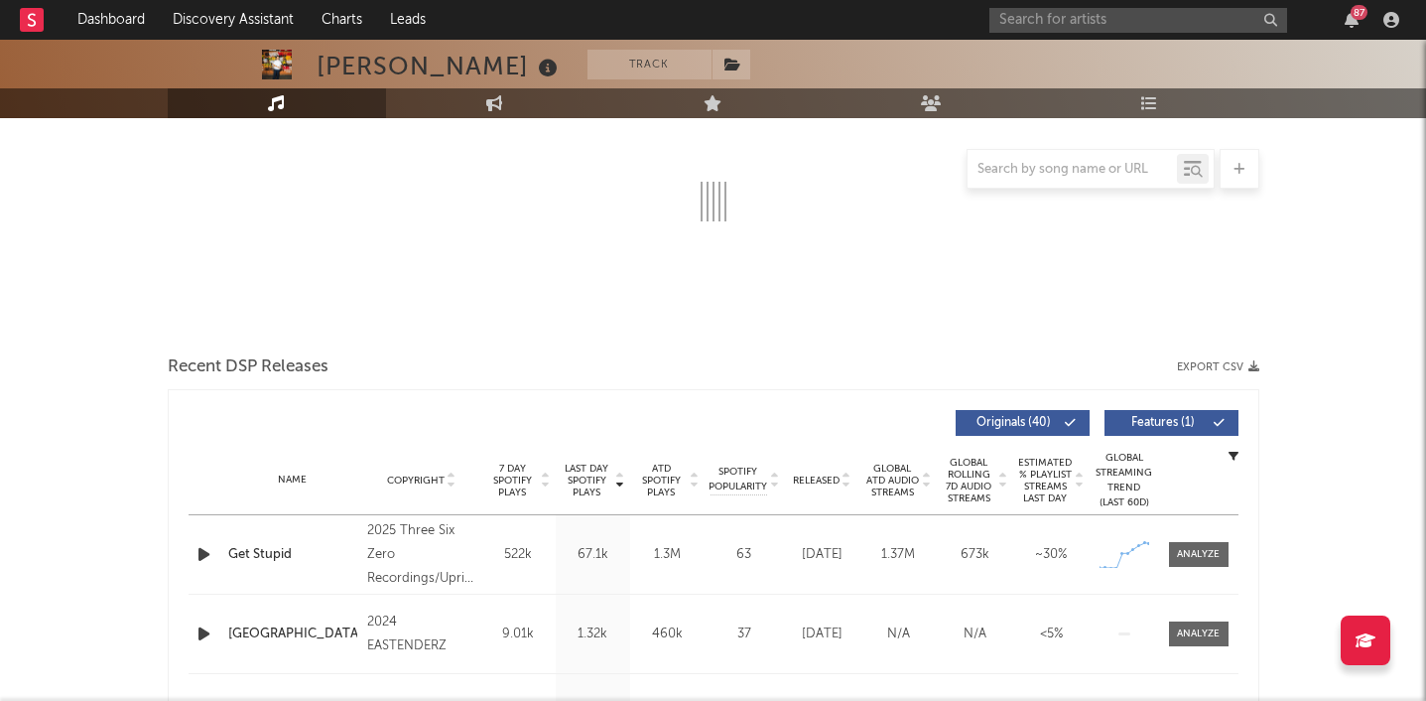
select select "6m"
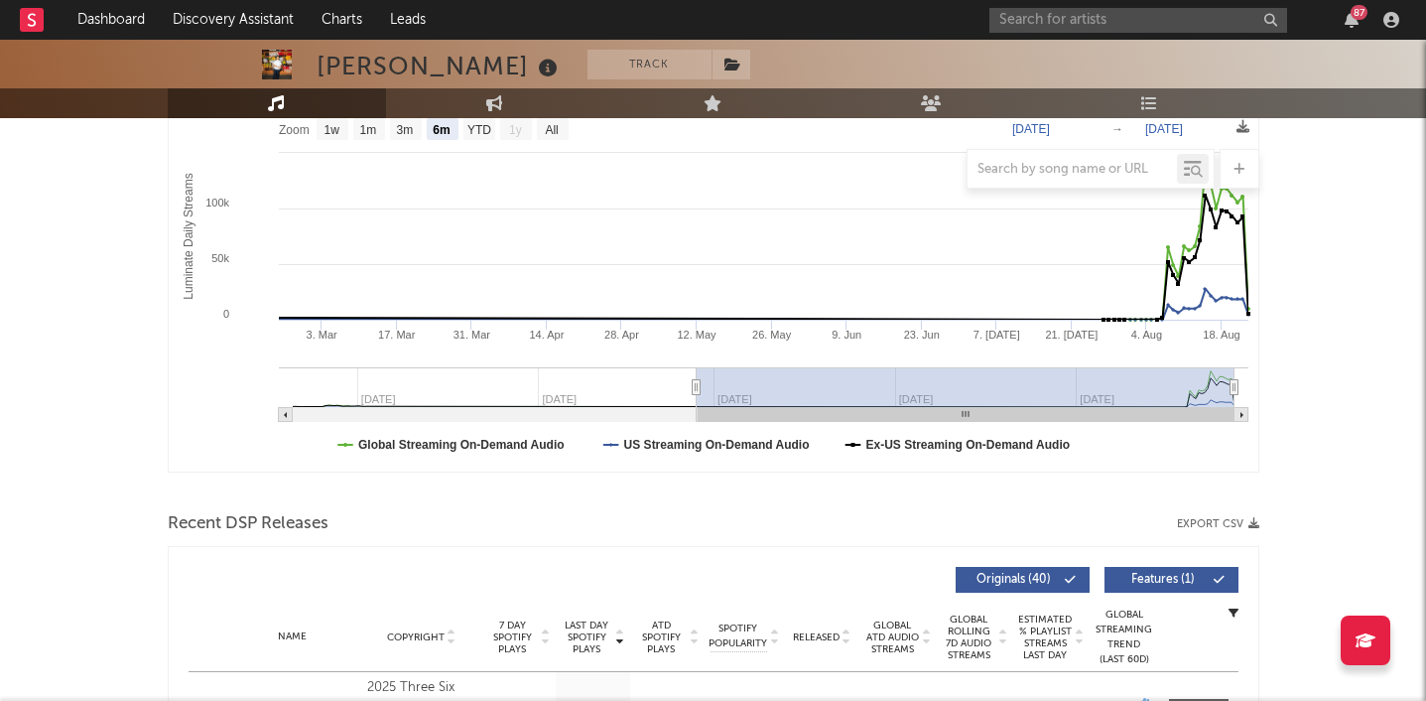
scroll to position [662, 0]
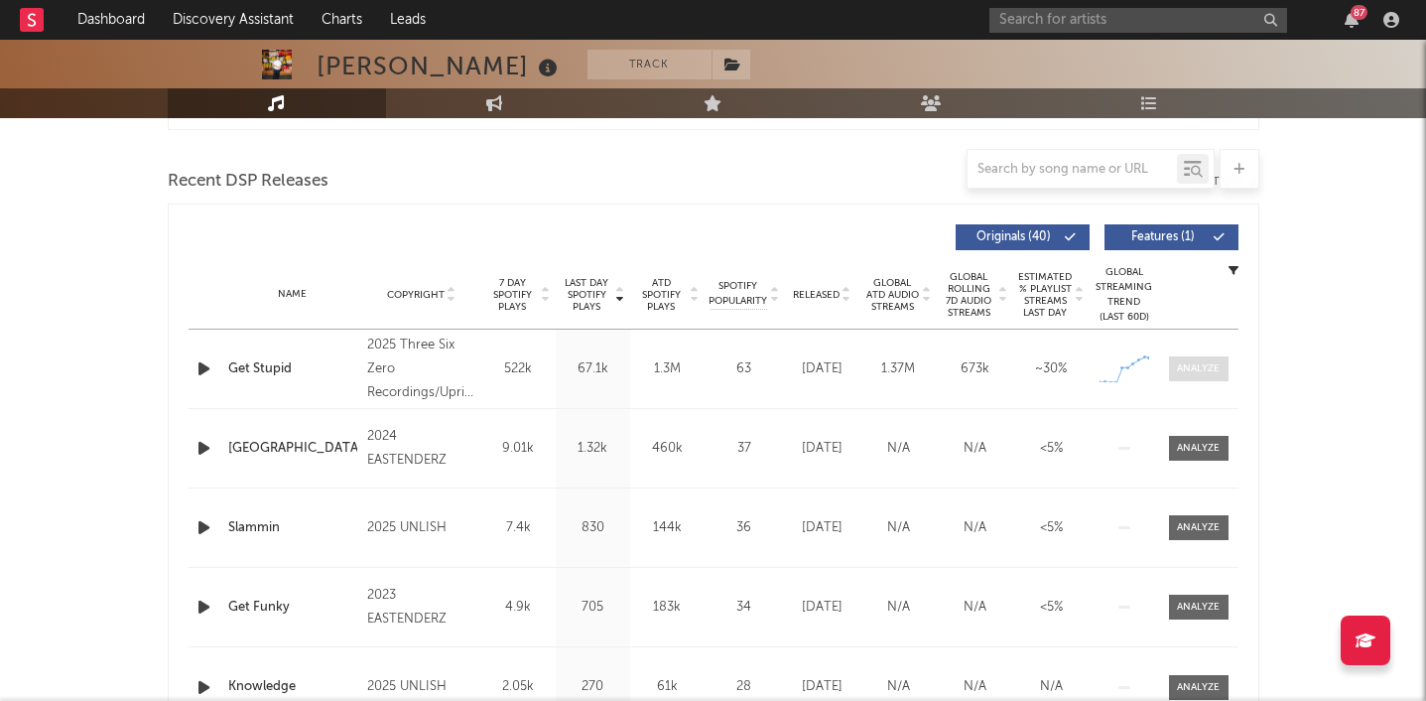
click at [1208, 366] on div at bounding box center [1198, 368] width 43 height 15
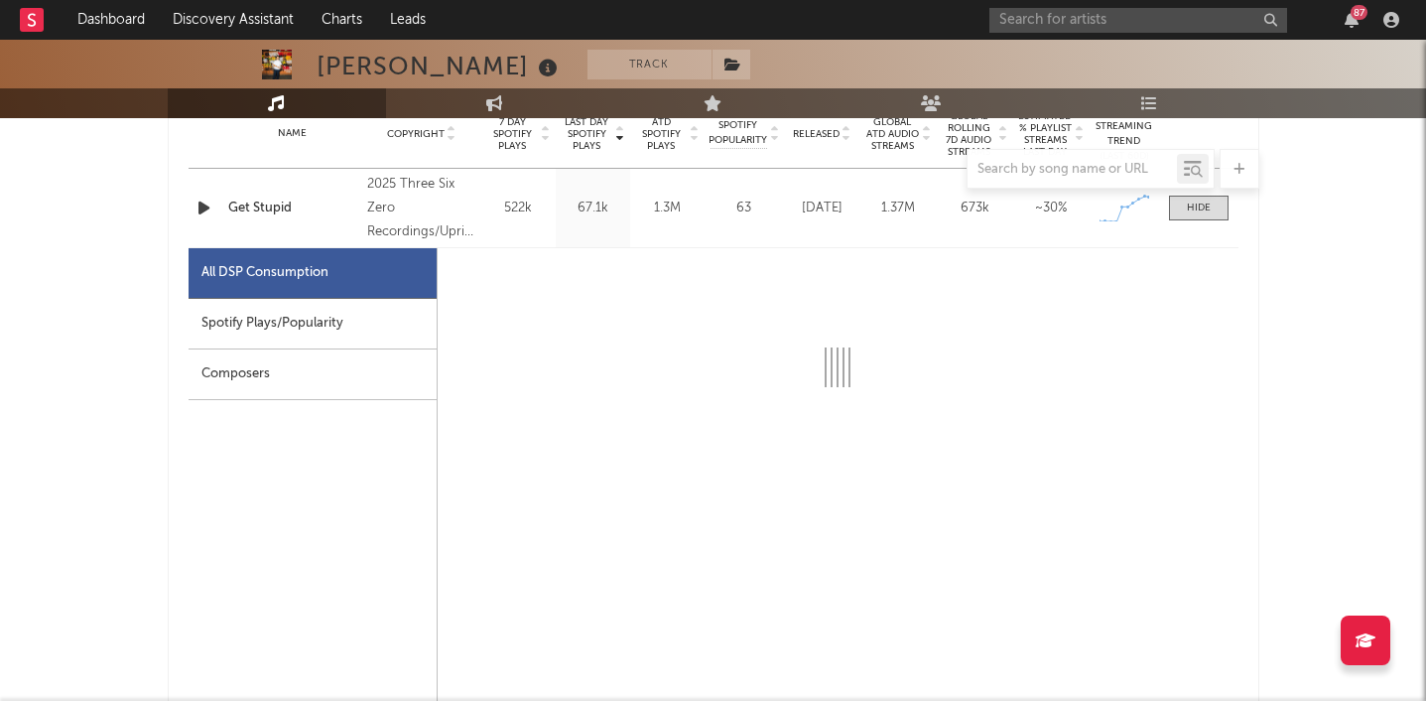
select select "1w"
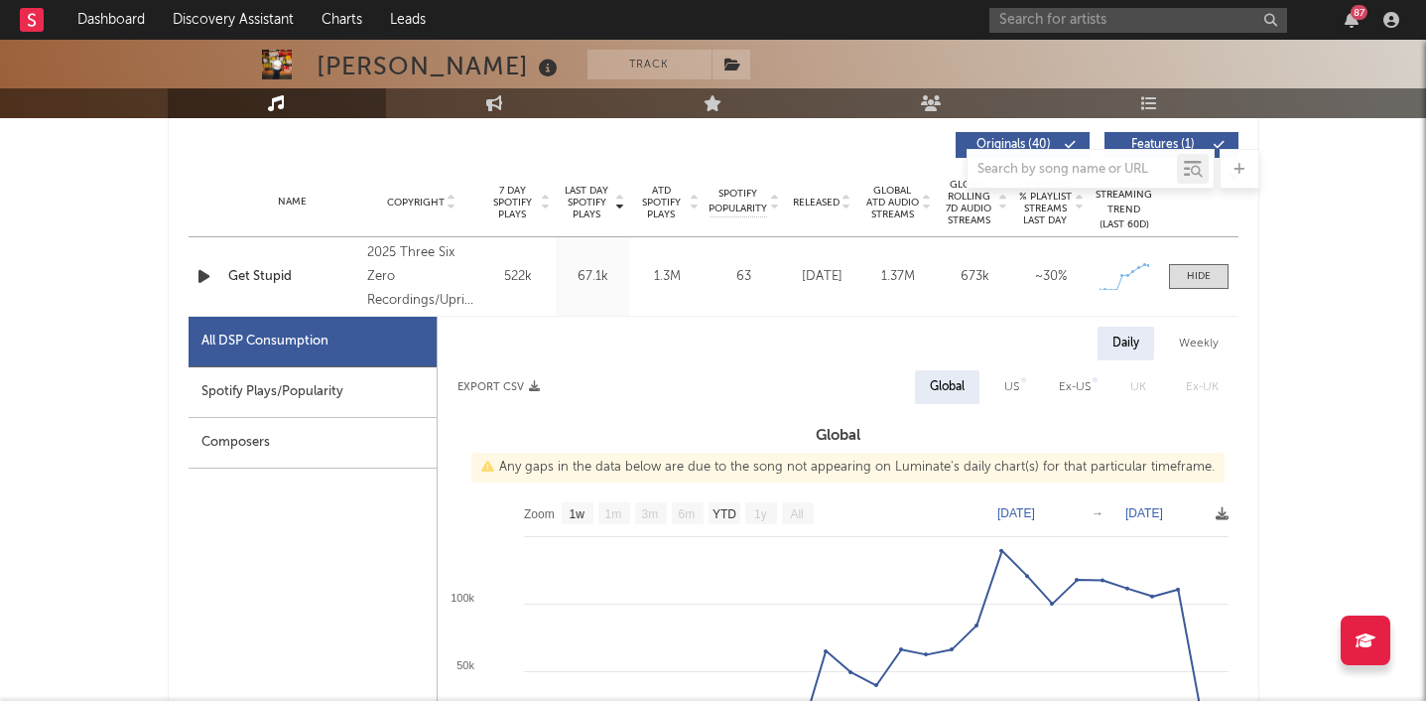
scroll to position [753, 0]
